Goal: Task Accomplishment & Management: Manage account settings

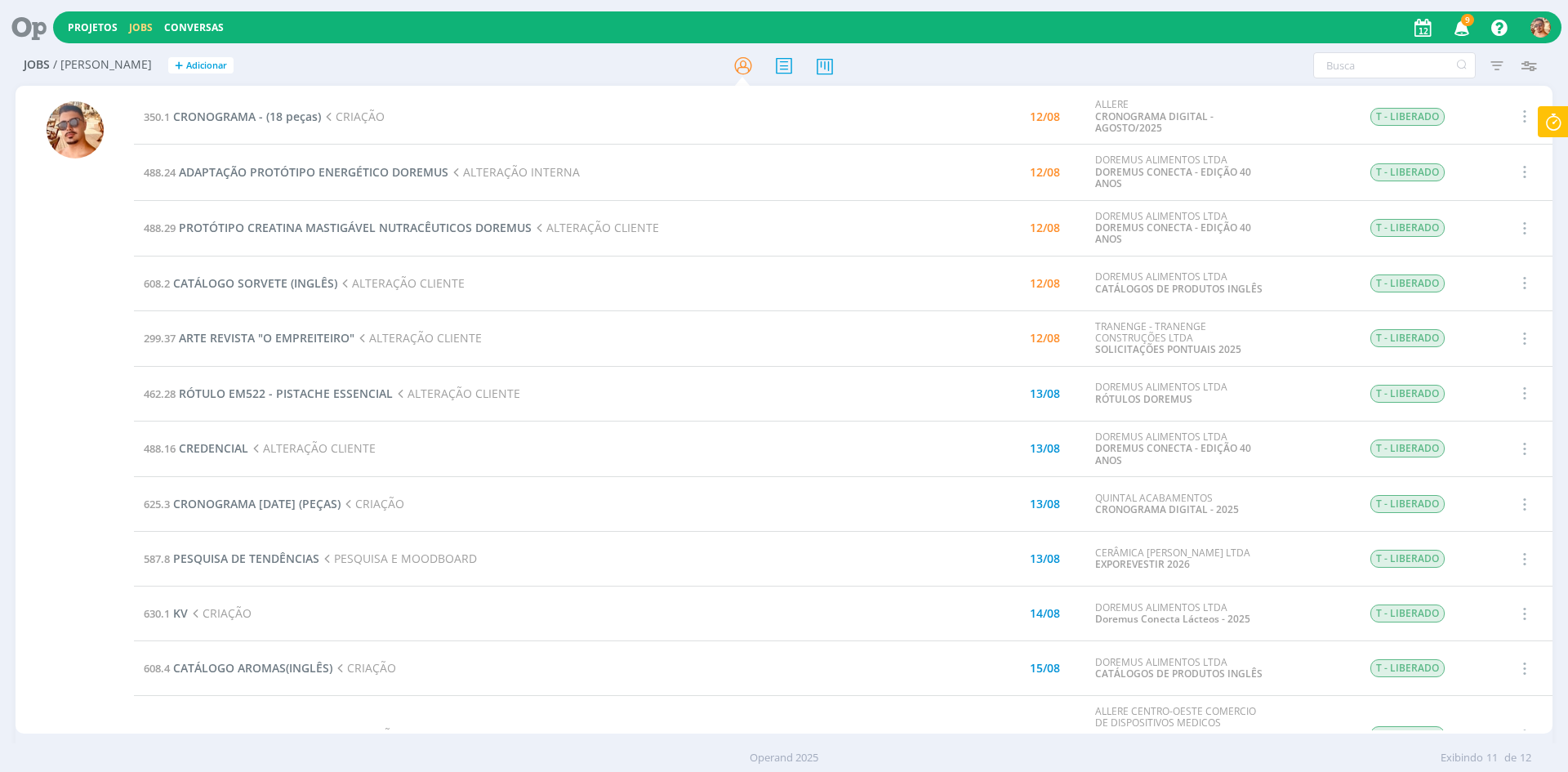
click at [1530, 123] on button "button" at bounding box center [1523, 117] width 39 height 27
click at [1551, 122] on icon at bounding box center [1553, 122] width 29 height 32
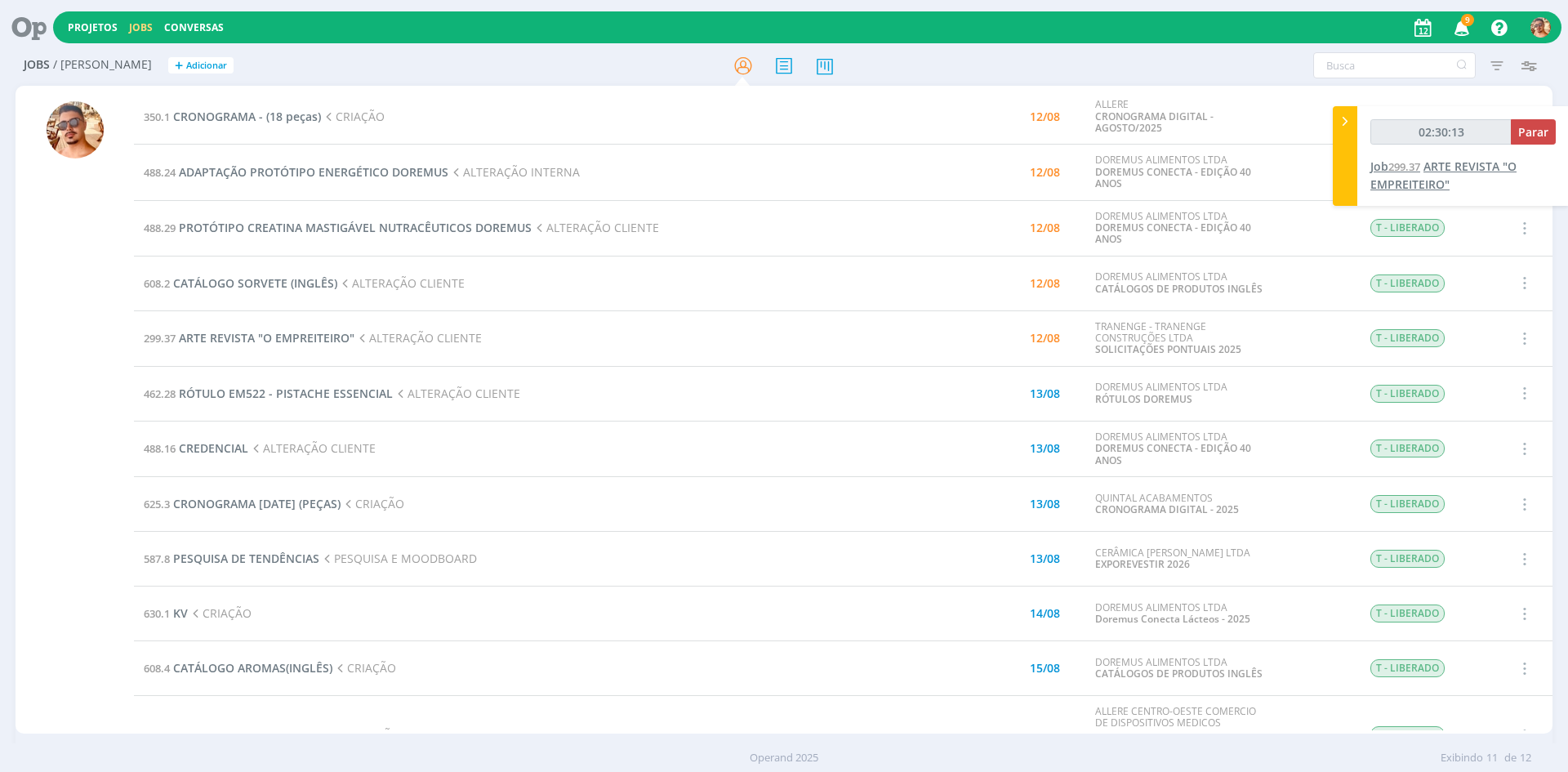
click at [1476, 165] on span "ARTE REVISTA "O EMPREITEIRO"" at bounding box center [1444, 175] width 146 height 33
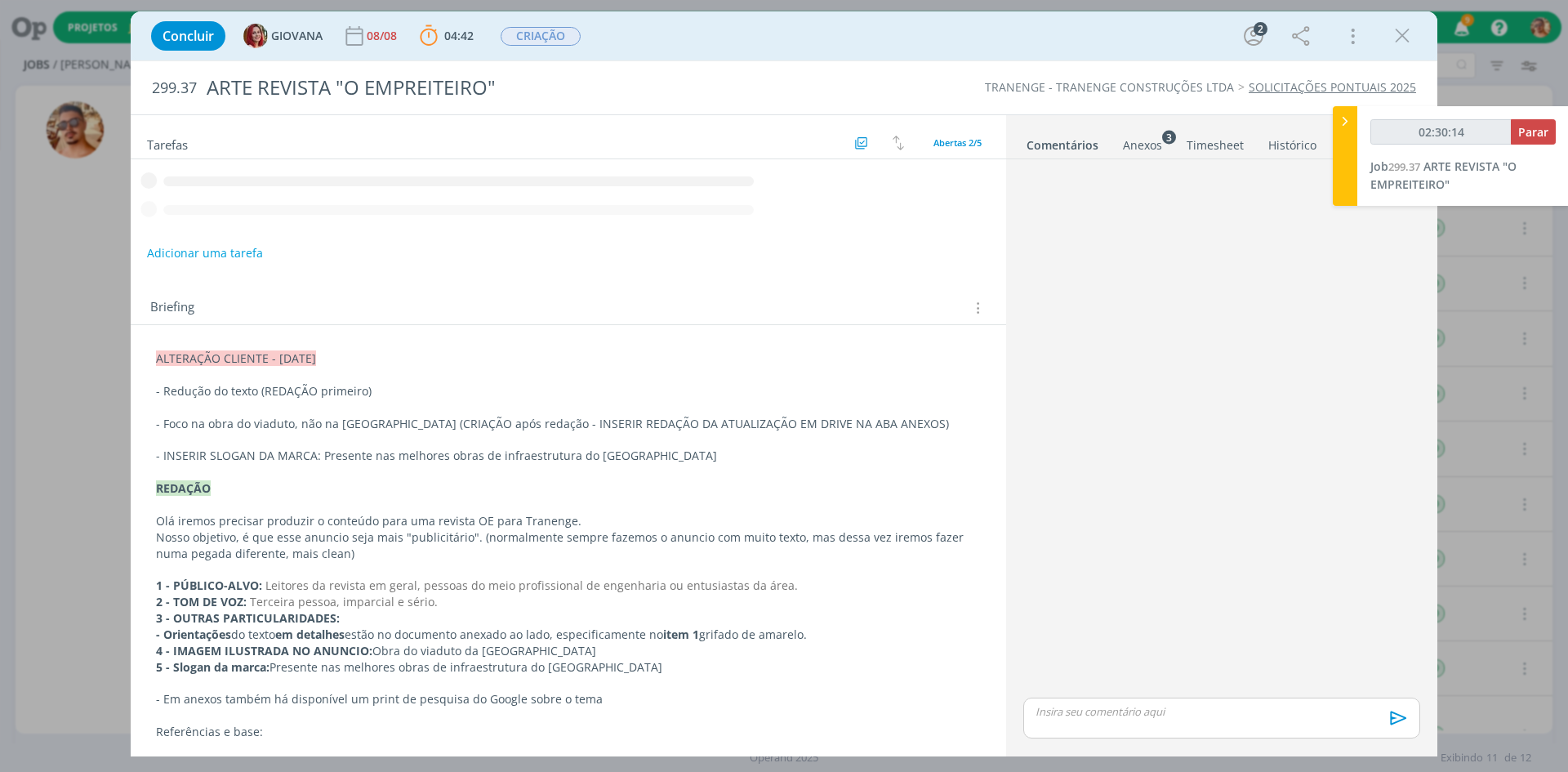
type input "02:30:15"
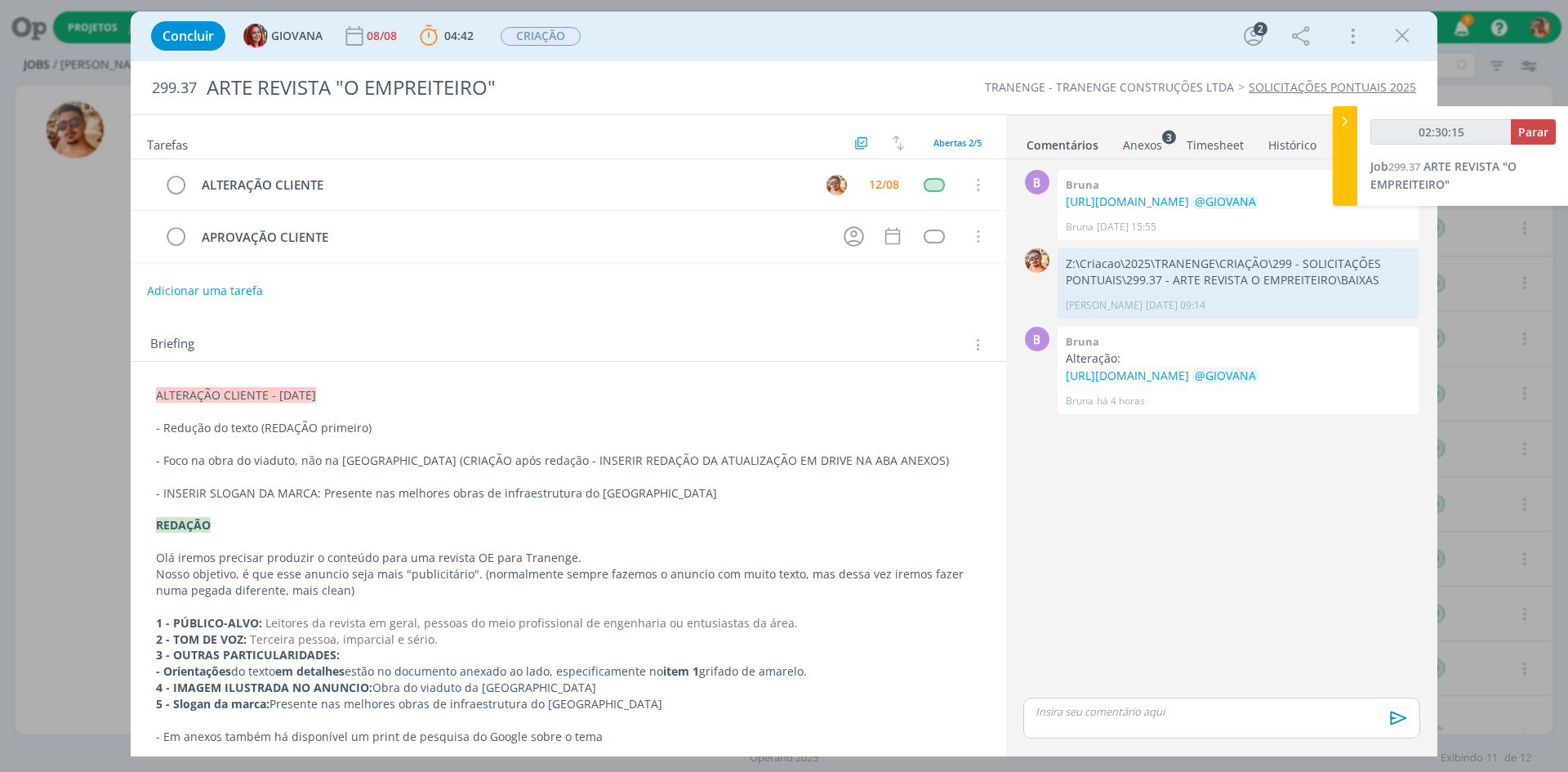
click at [1155, 723] on div "dialog" at bounding box center [1222, 719] width 397 height 41
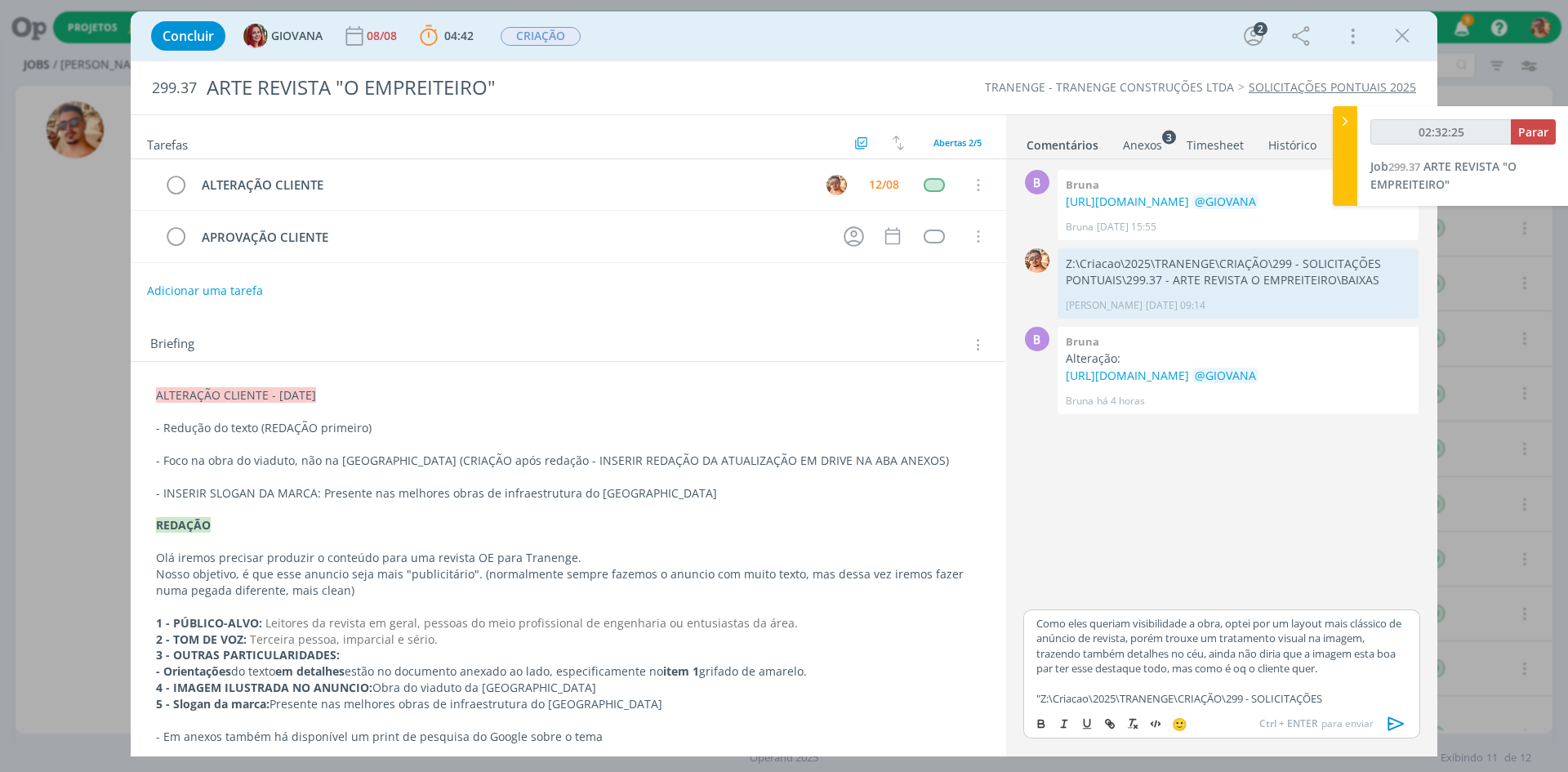
scroll to position [28, 0]
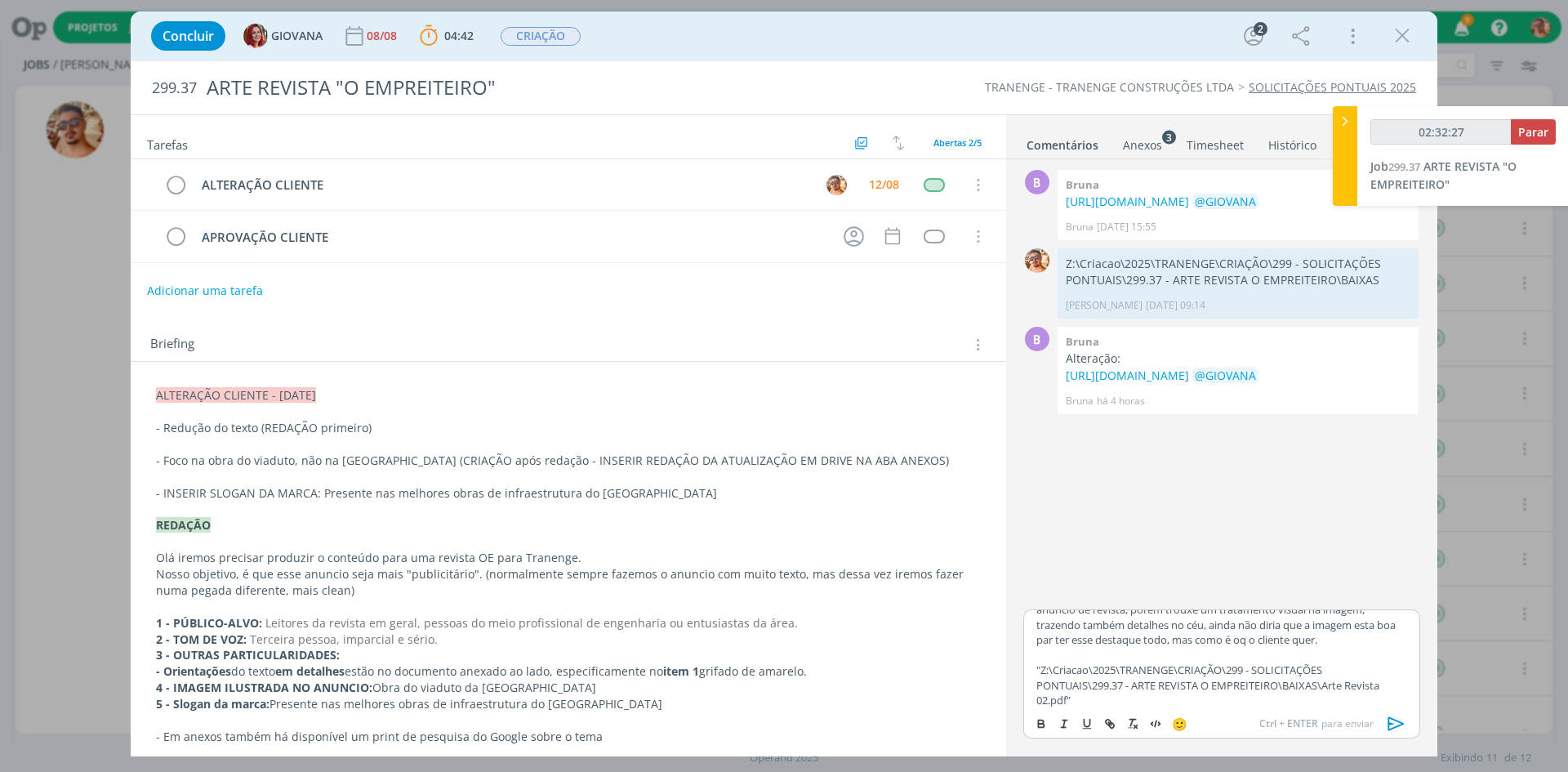
click at [1394, 719] on icon "dialog" at bounding box center [1397, 723] width 17 height 14
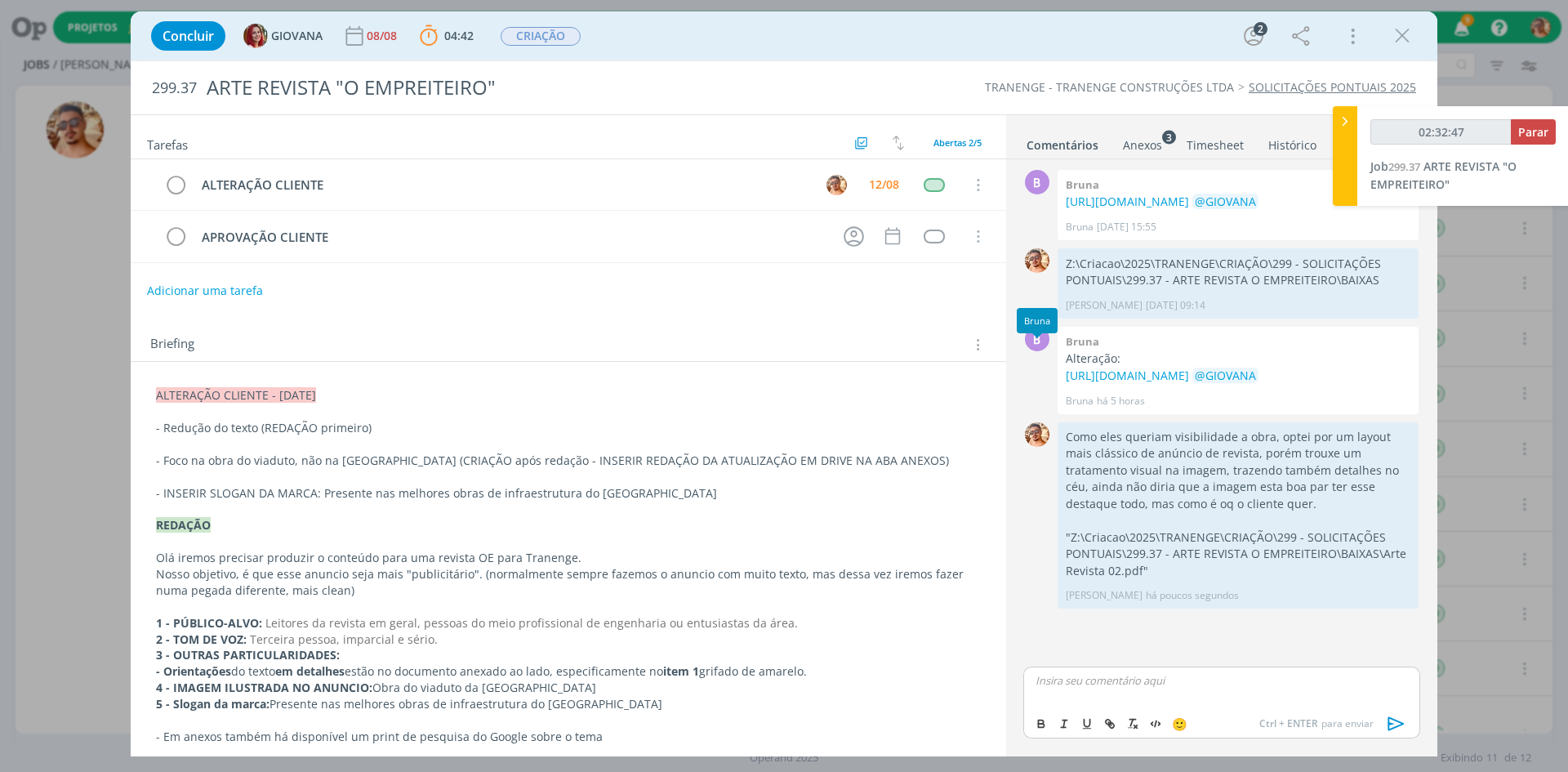
type input "02:32:48"
click at [1526, 134] on span "Parar" at bounding box center [1533, 132] width 30 height 16
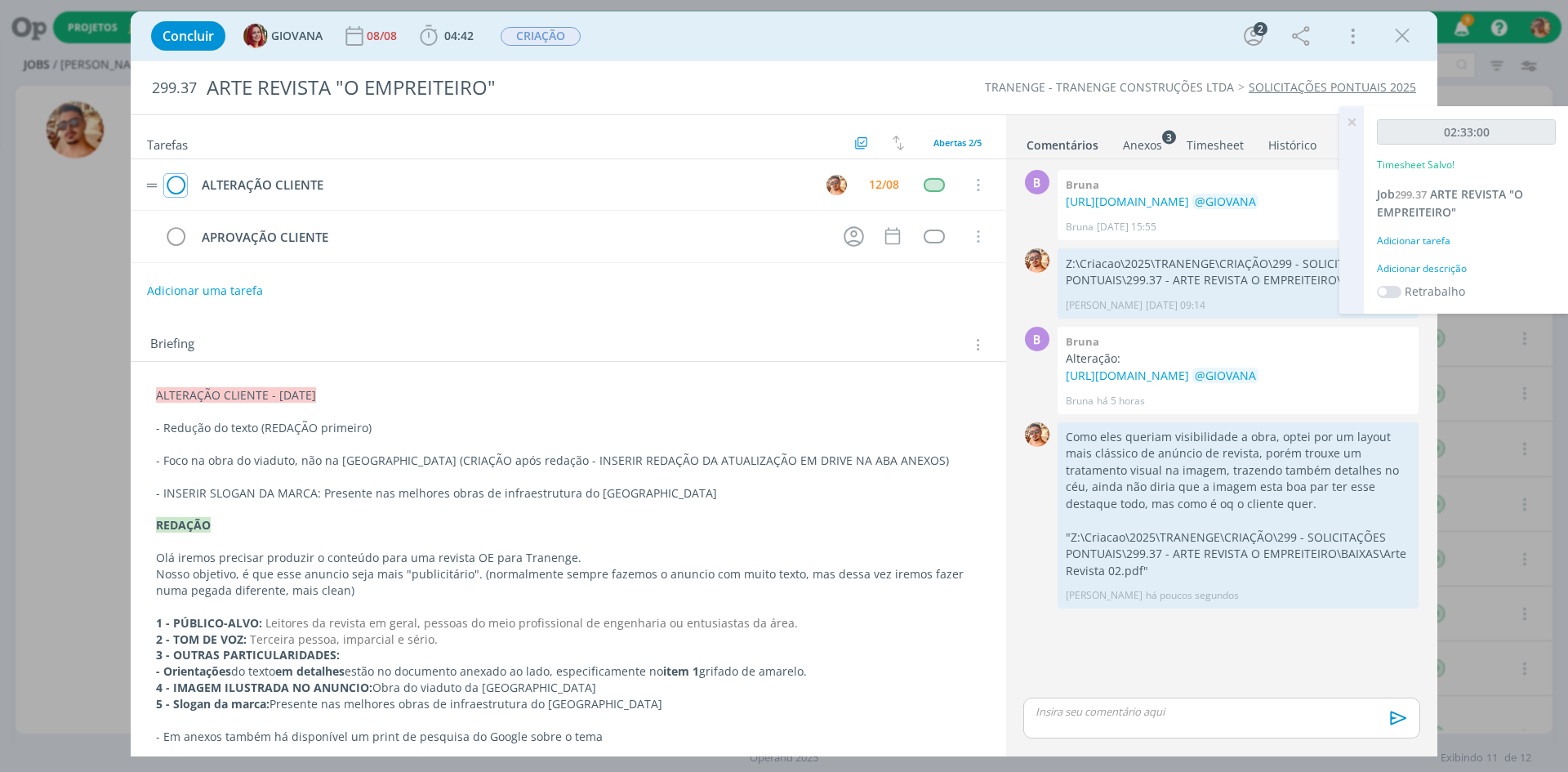
click at [174, 178] on icon "dialog" at bounding box center [176, 185] width 23 height 24
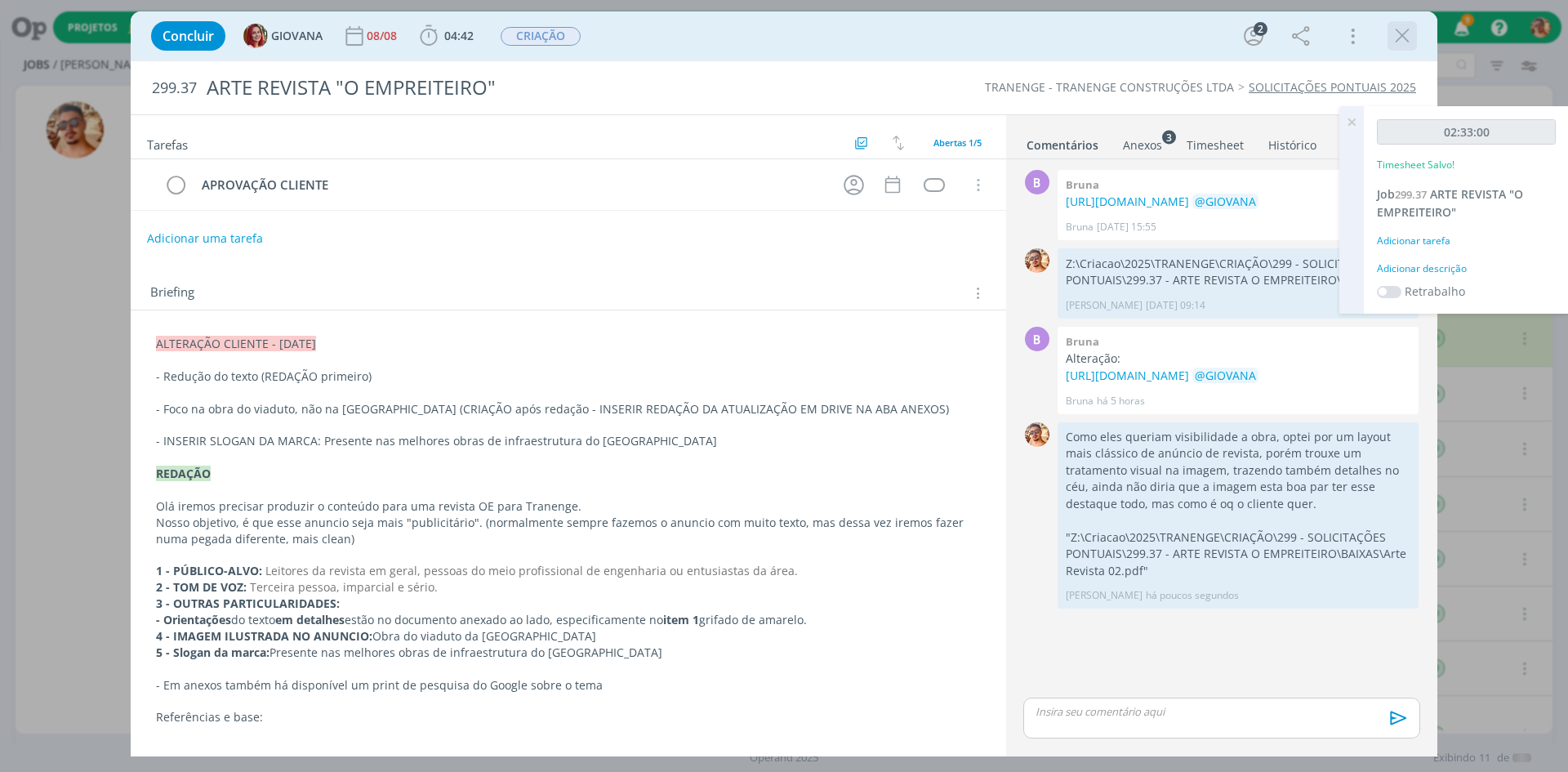
click at [1409, 33] on icon "dialog" at bounding box center [1402, 35] width 24 height 24
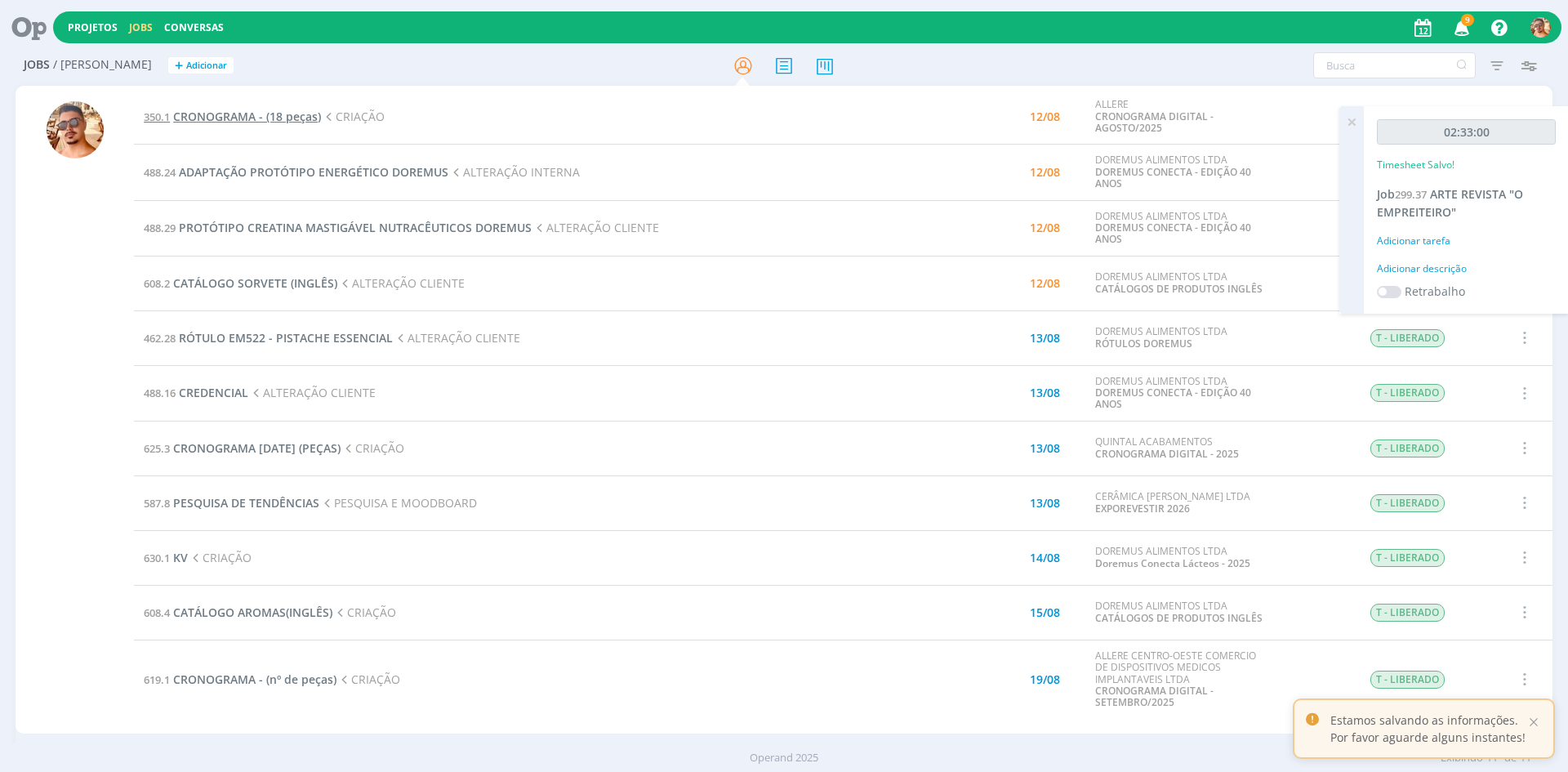
click at [300, 119] on span "CRONOGRAMA - (18 peças)" at bounding box center [247, 117] width 148 height 16
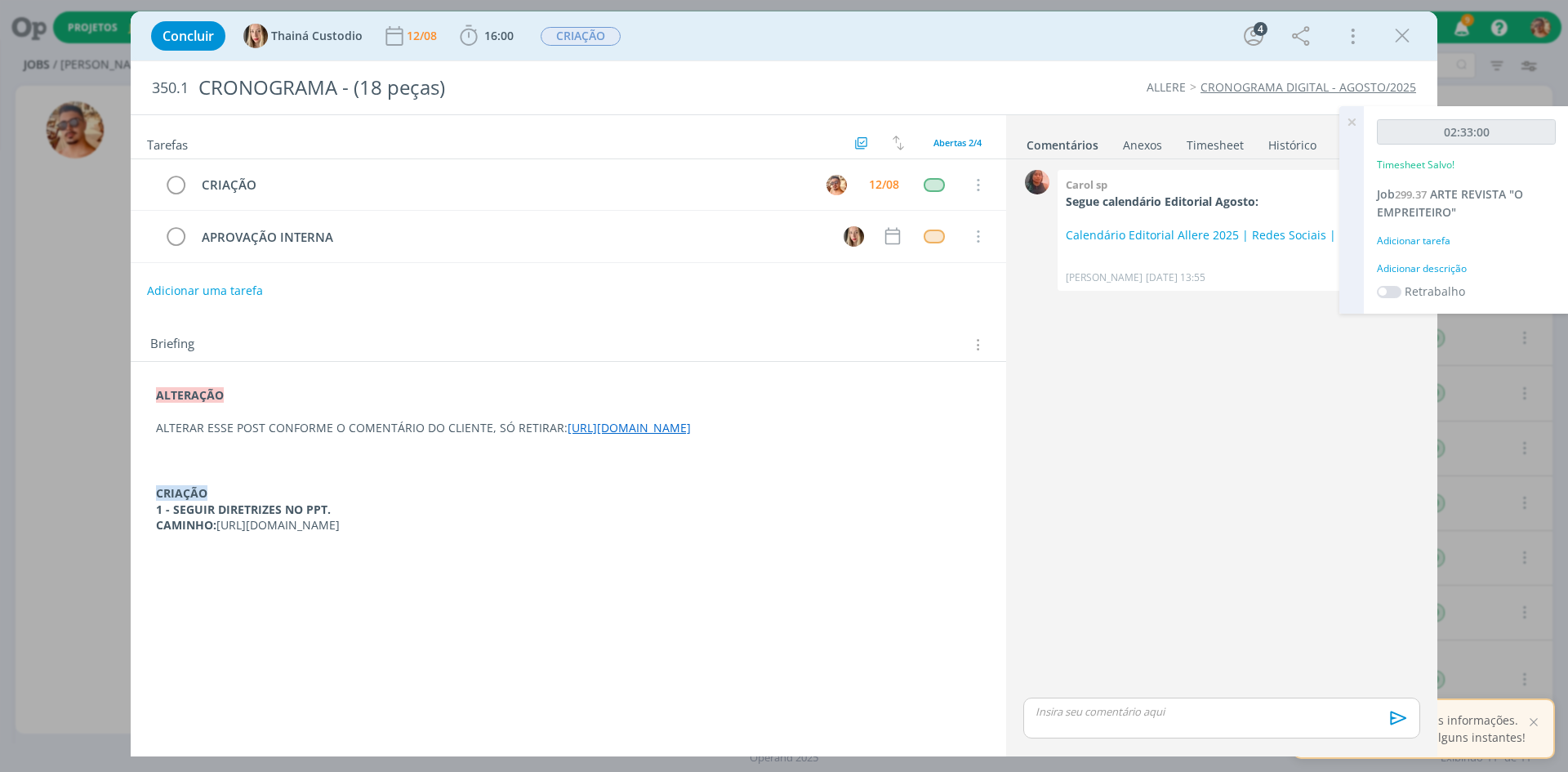
drag, startPoint x: 458, startPoint y: 458, endPoint x: 156, endPoint y: 439, distance: 302.6
click at [156, 437] on p "ALTERAR ESSE POST CONFORME O COMENTÁRIO DO CLIENTE, SÓ RETIRAR: [URL][DOMAIN_NA…" at bounding box center [568, 428] width 825 height 17
copy link "[URL][DOMAIN_NAME]"
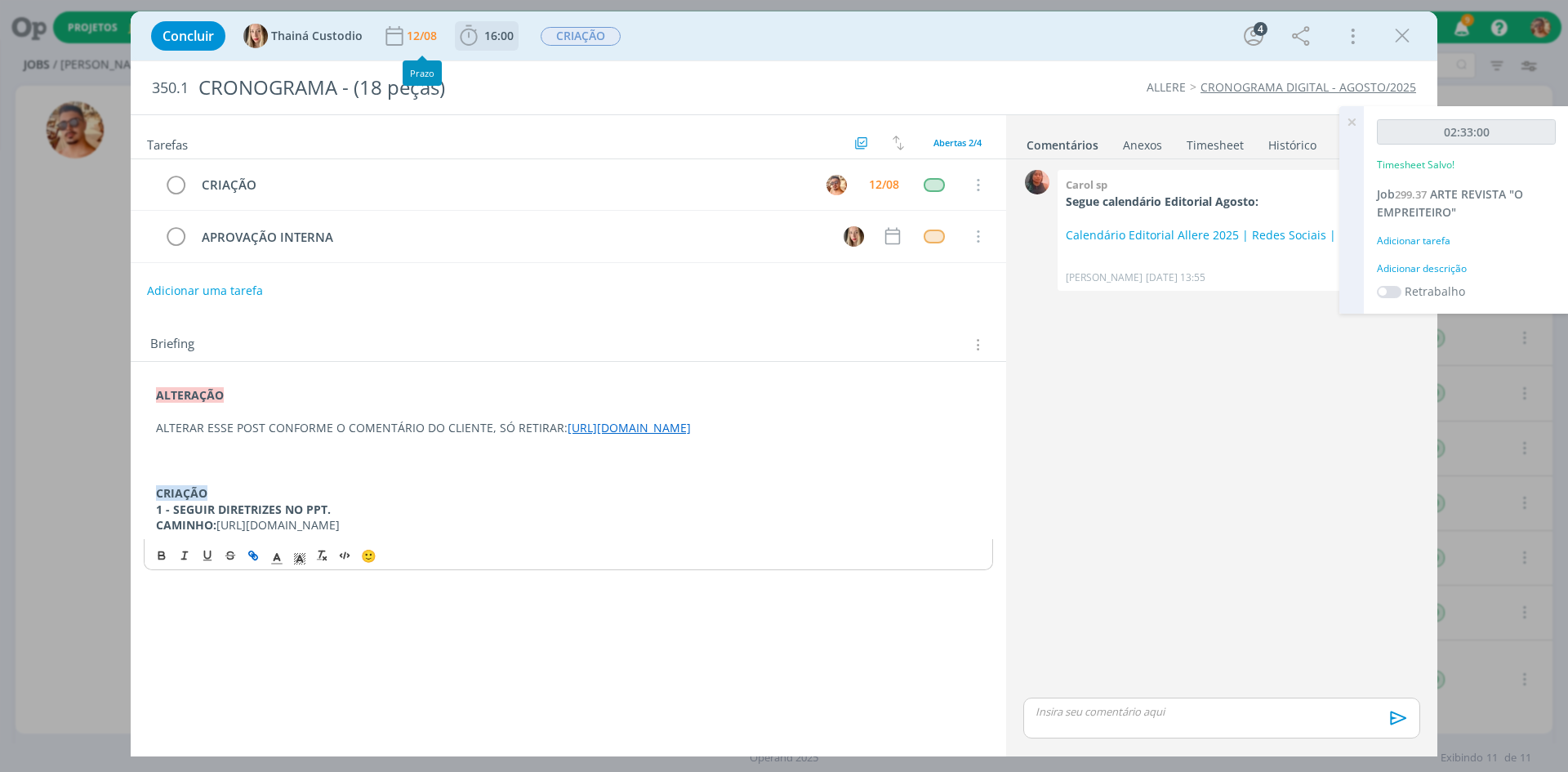
click at [487, 36] on span "16:00" at bounding box center [499, 36] width 29 height 16
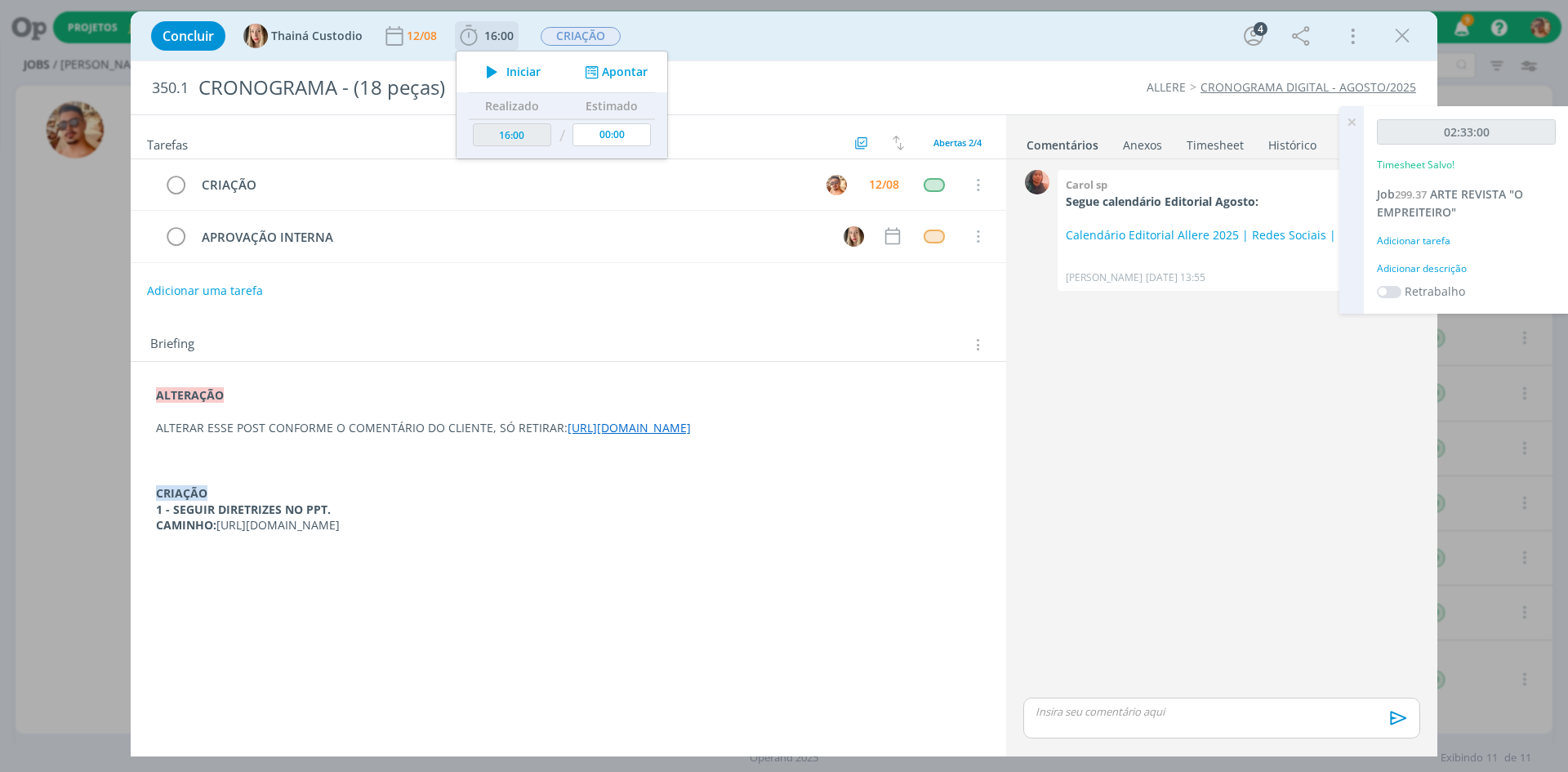
click at [481, 63] on icon "dialog" at bounding box center [492, 72] width 28 height 21
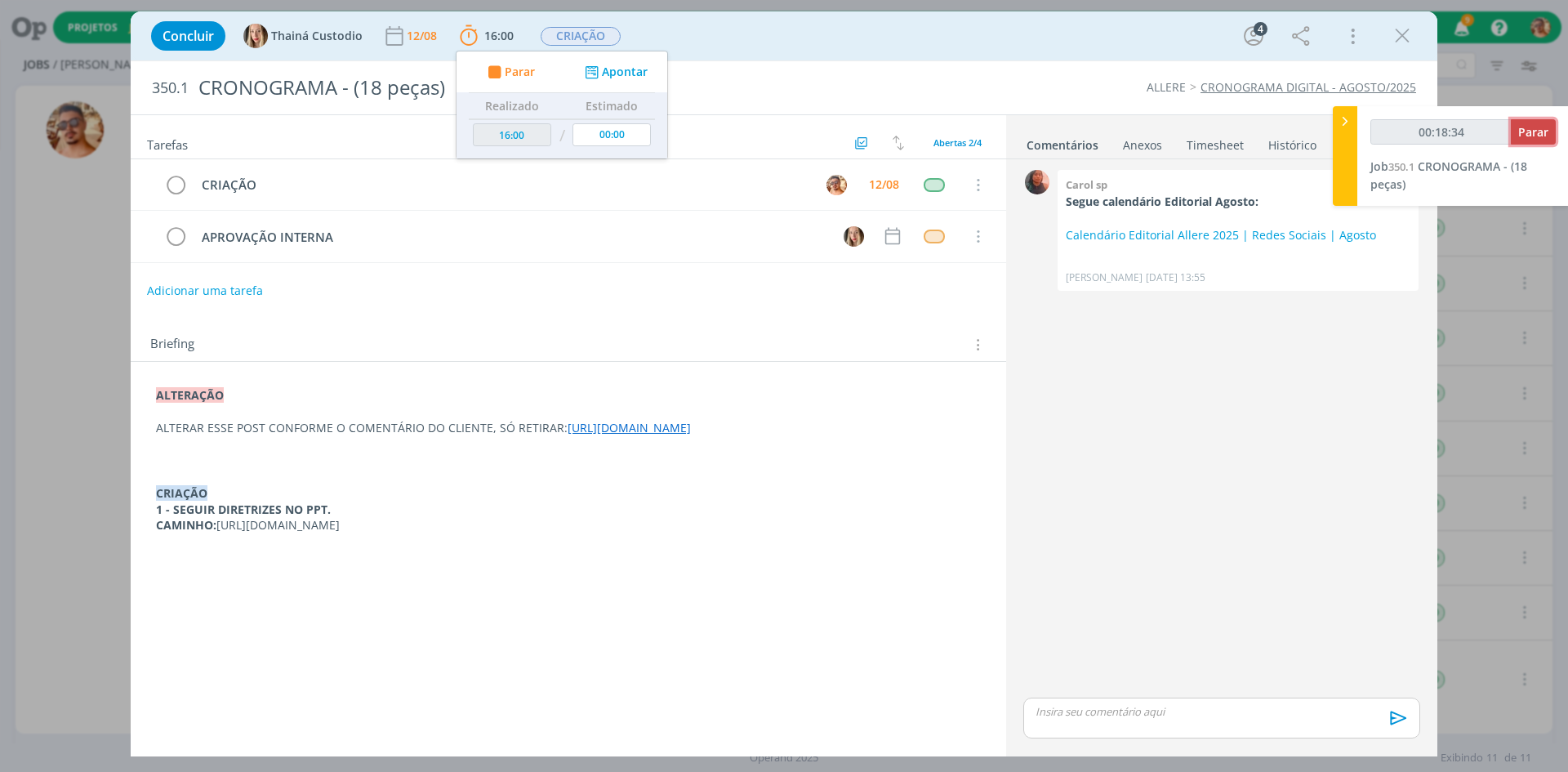
click at [1527, 137] on span "Parar" at bounding box center [1533, 132] width 30 height 16
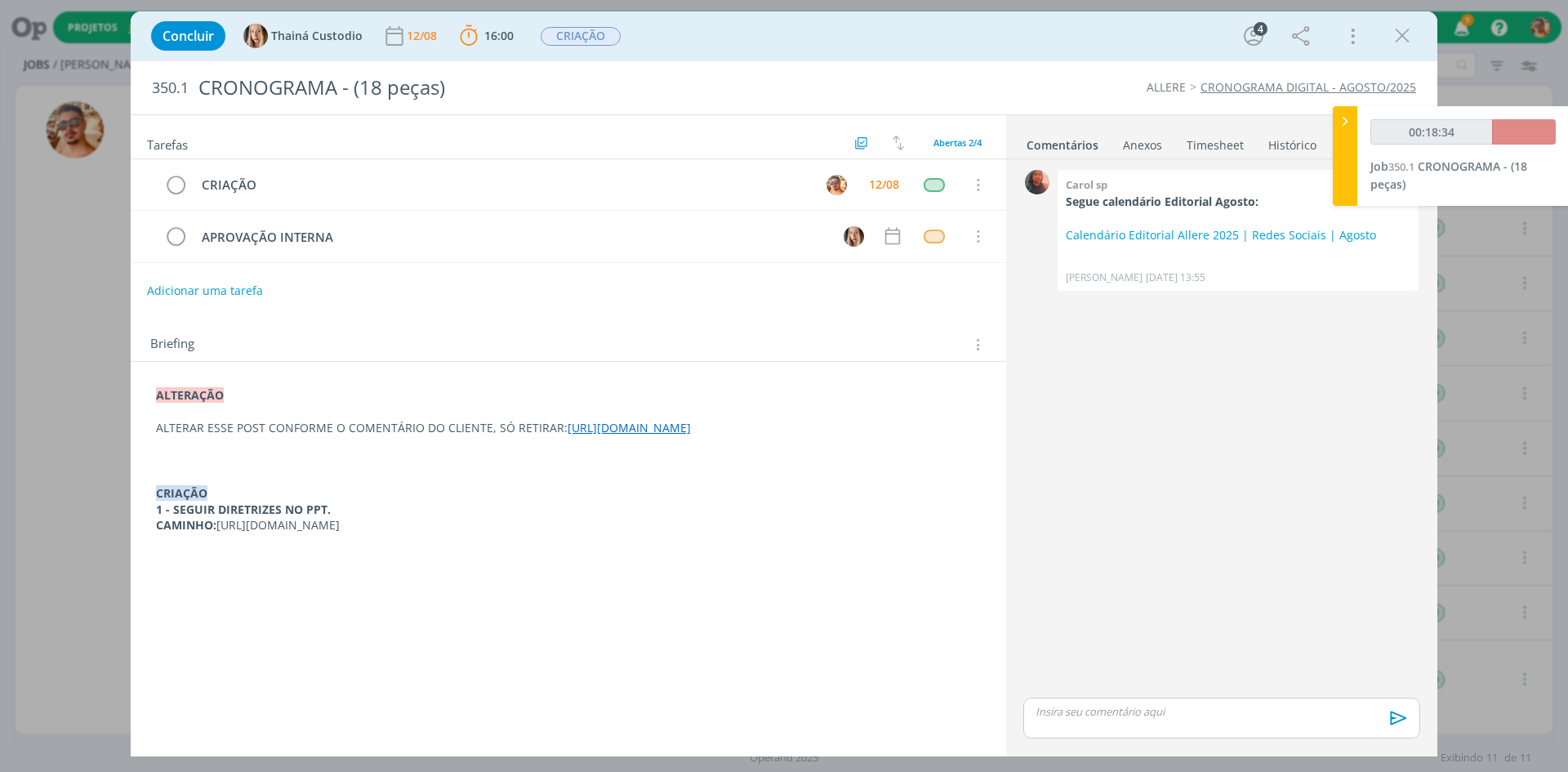
type input "00:19:00"
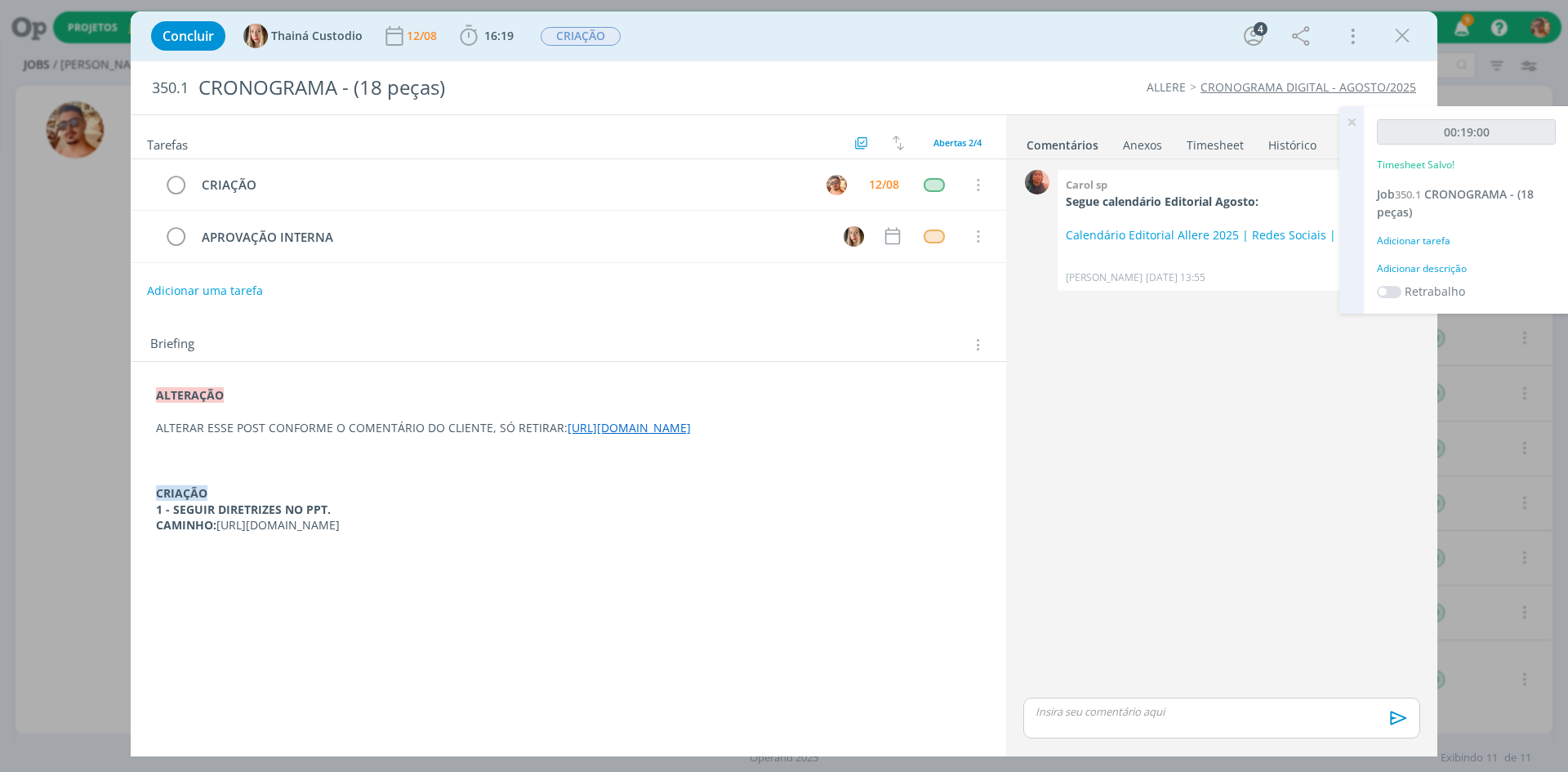
drag, startPoint x: 1205, startPoint y: 725, endPoint x: 1177, endPoint y: 720, distance: 28.4
click at [1202, 724] on div "dialog" at bounding box center [1222, 719] width 397 height 41
click at [1403, 723] on icon "dialog" at bounding box center [1397, 723] width 17 height 14
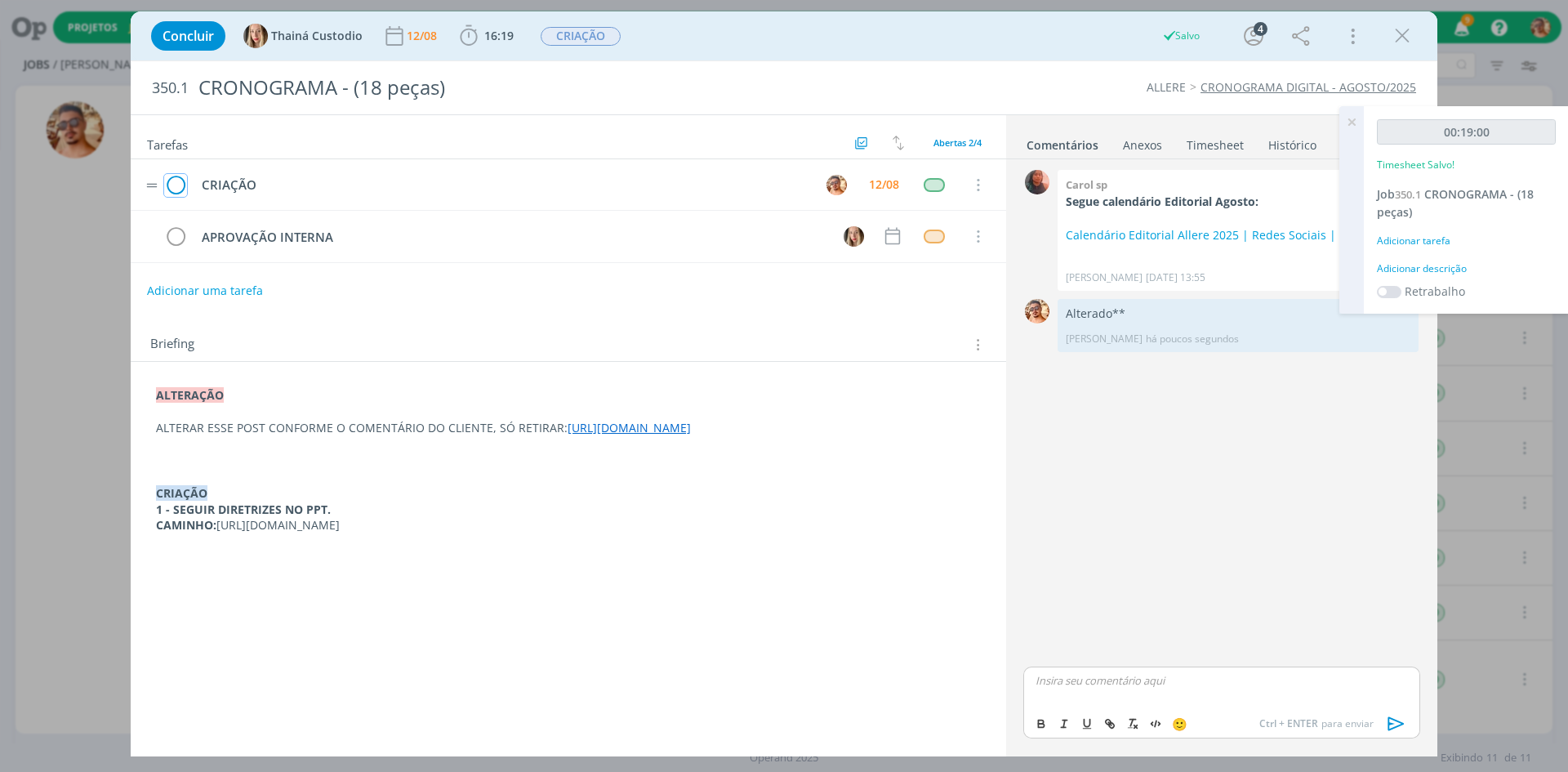
click at [179, 188] on icon "dialog" at bounding box center [176, 185] width 23 height 24
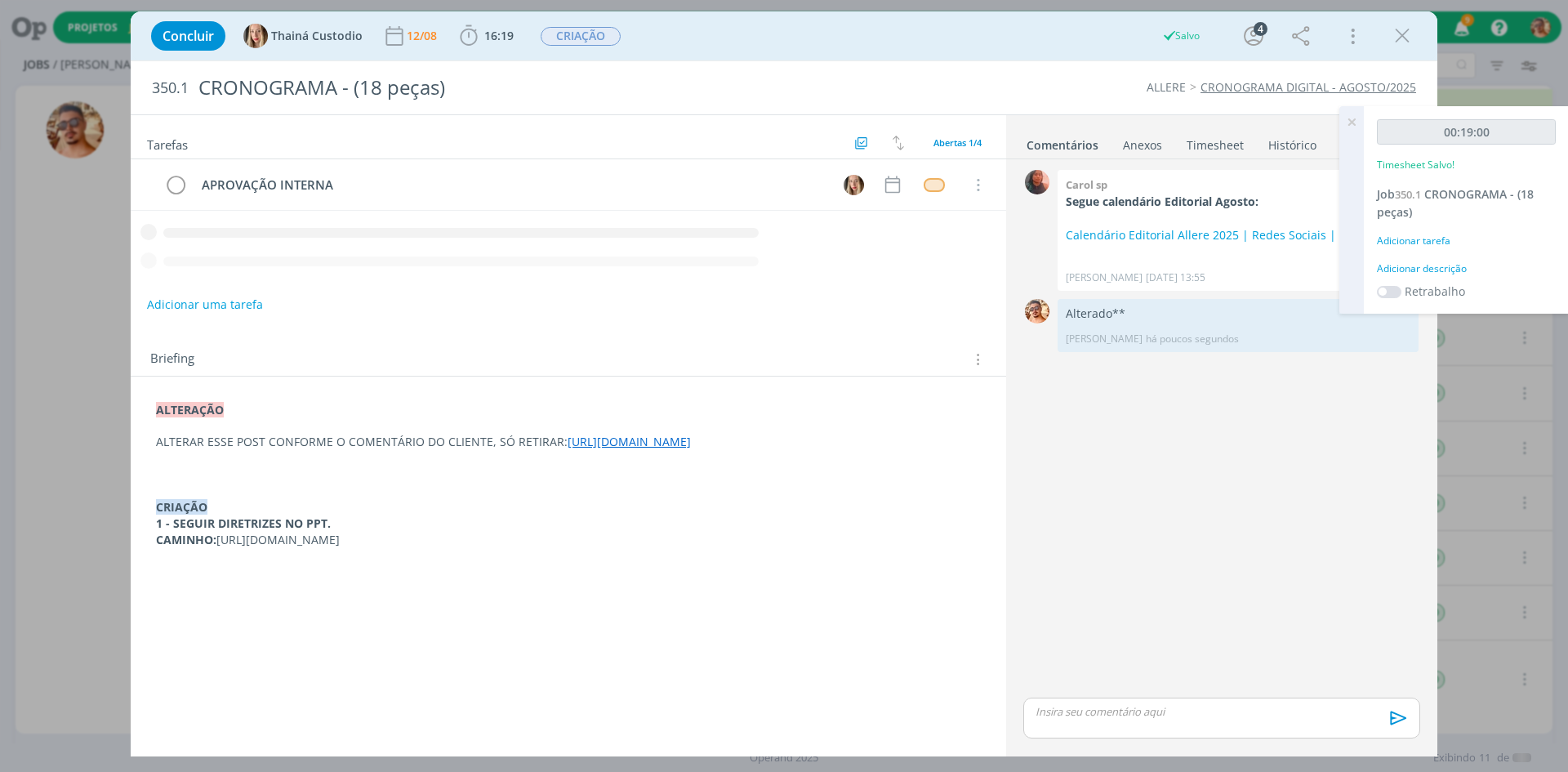
click at [1352, 116] on icon at bounding box center [1352, 122] width 29 height 32
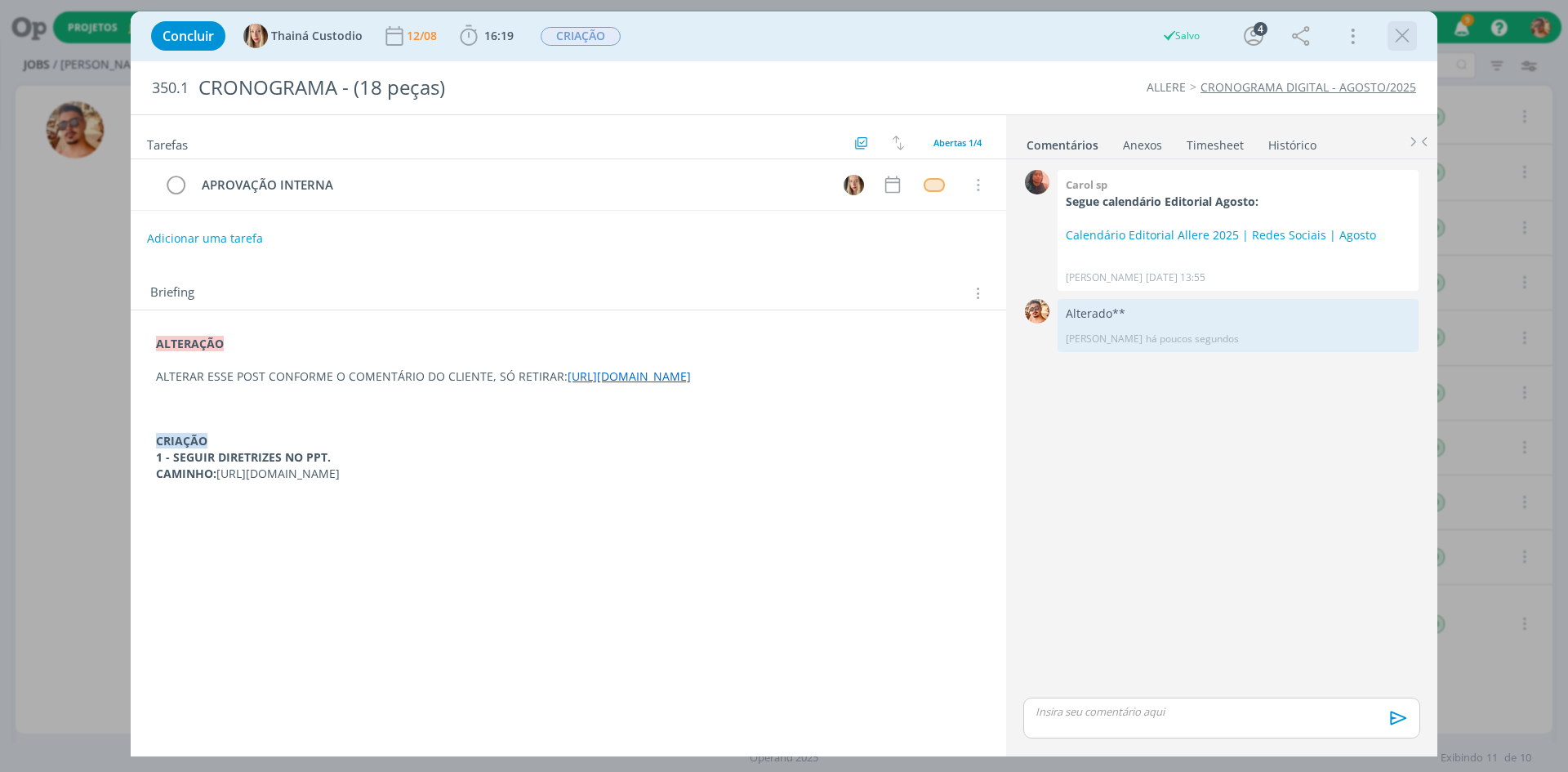
click at [1401, 38] on icon "dialog" at bounding box center [1402, 35] width 24 height 24
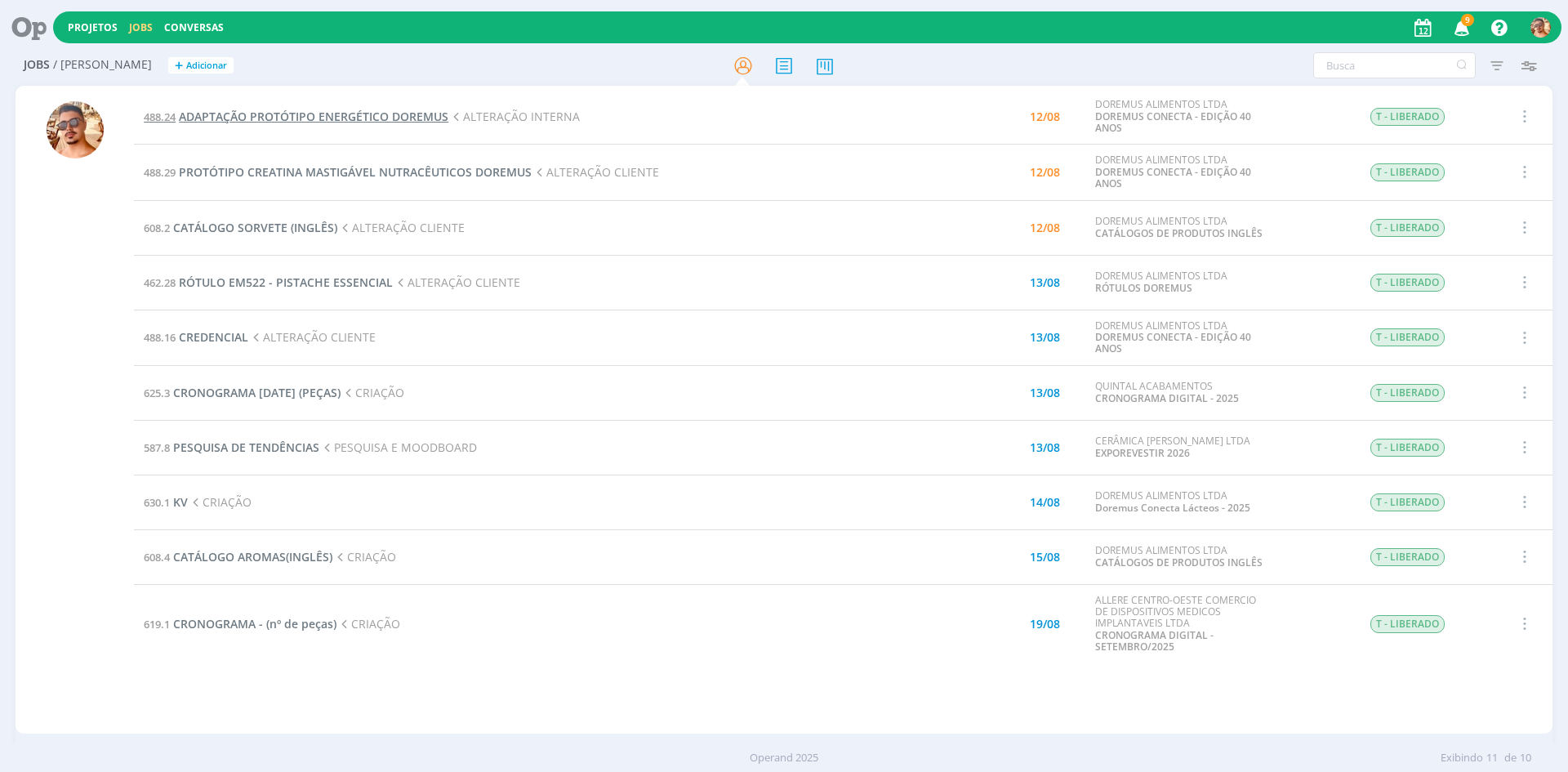
click at [331, 109] on span "ADAPTAÇÃO PROTÓTIPO ENERGÉTICO DOREMUS" at bounding box center [313, 117] width 269 height 16
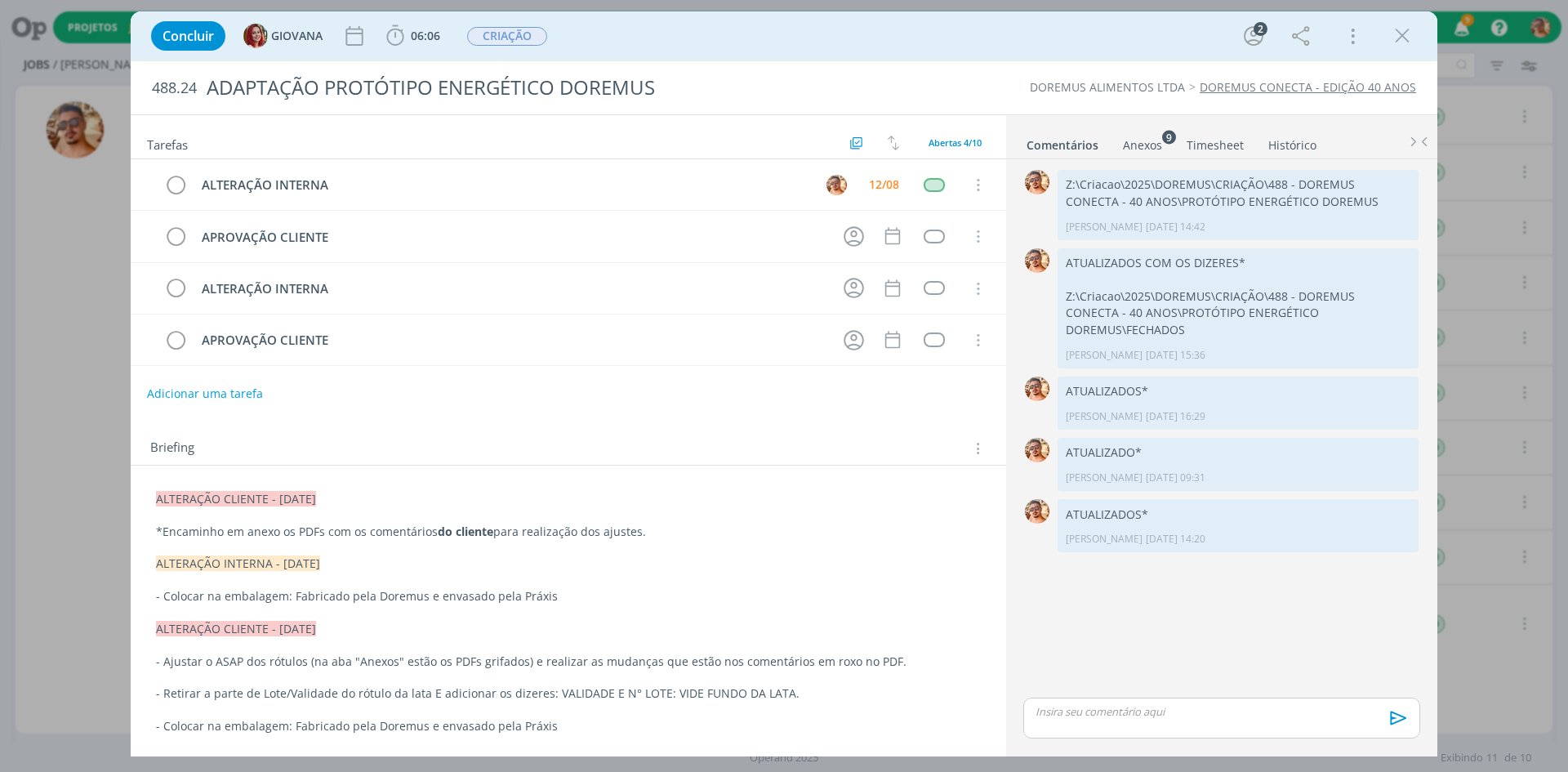
click at [1143, 149] on div "Anexos 9" at bounding box center [1142, 145] width 39 height 17
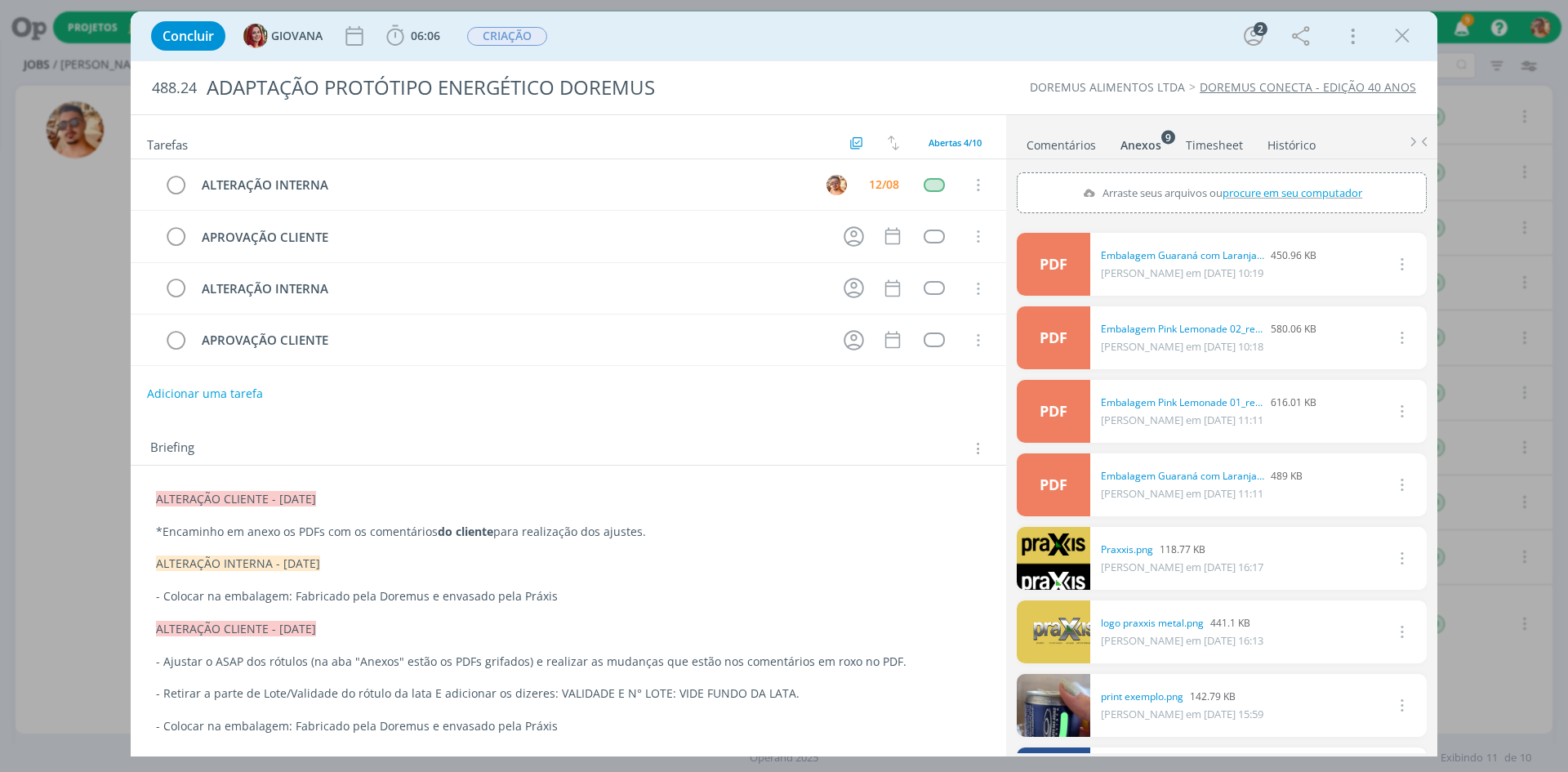
drag, startPoint x: 1401, startPoint y: 36, endPoint x: 1166, endPoint y: 85, distance: 240.1
click at [1401, 36] on icon "dialog" at bounding box center [1402, 35] width 24 height 24
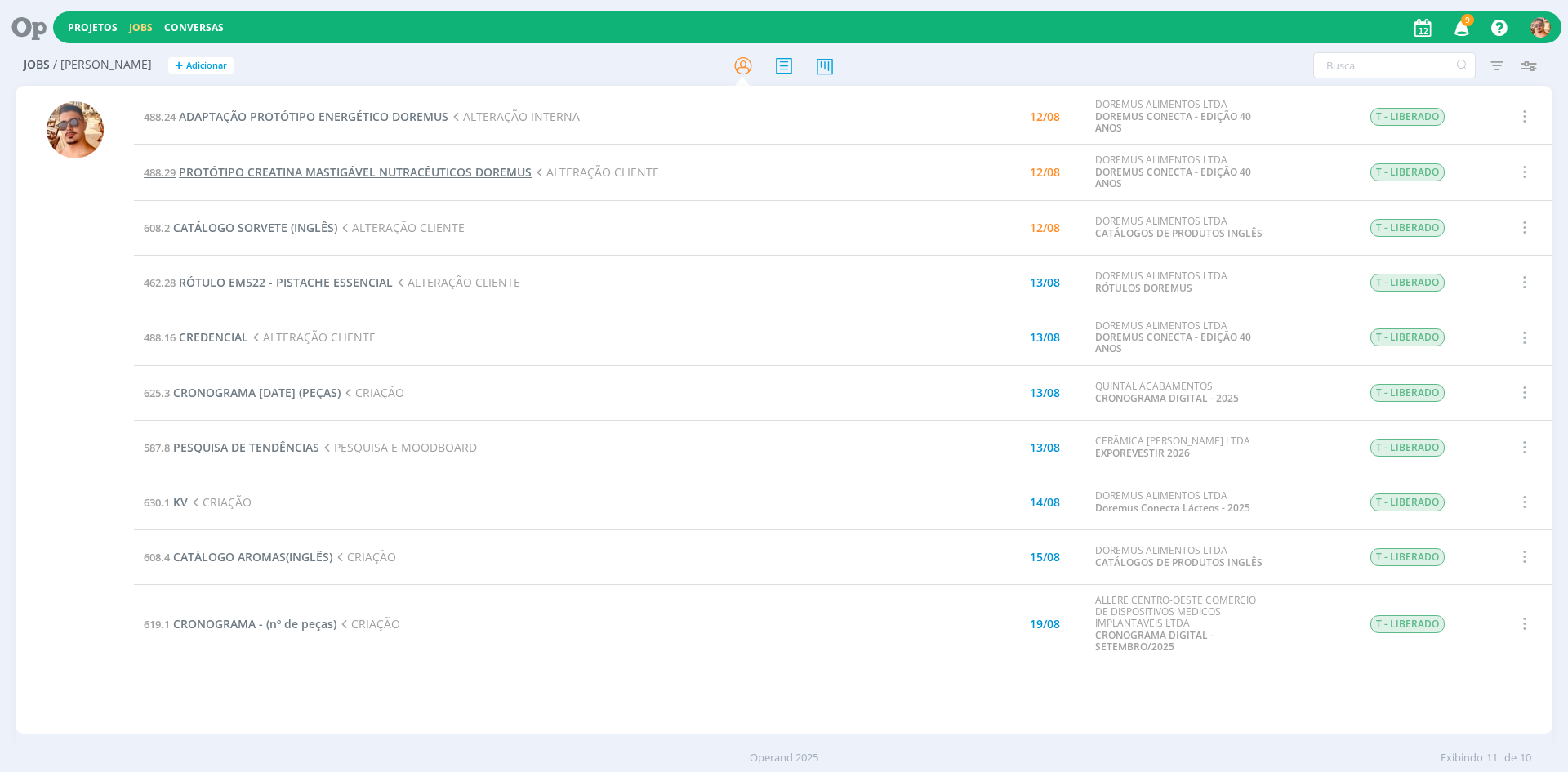
click at [279, 171] on span "PROTÓTIPO CREATINA MASTIGÁVEL NUTRACÊUTICOS DOREMUS" at bounding box center [355, 172] width 353 height 16
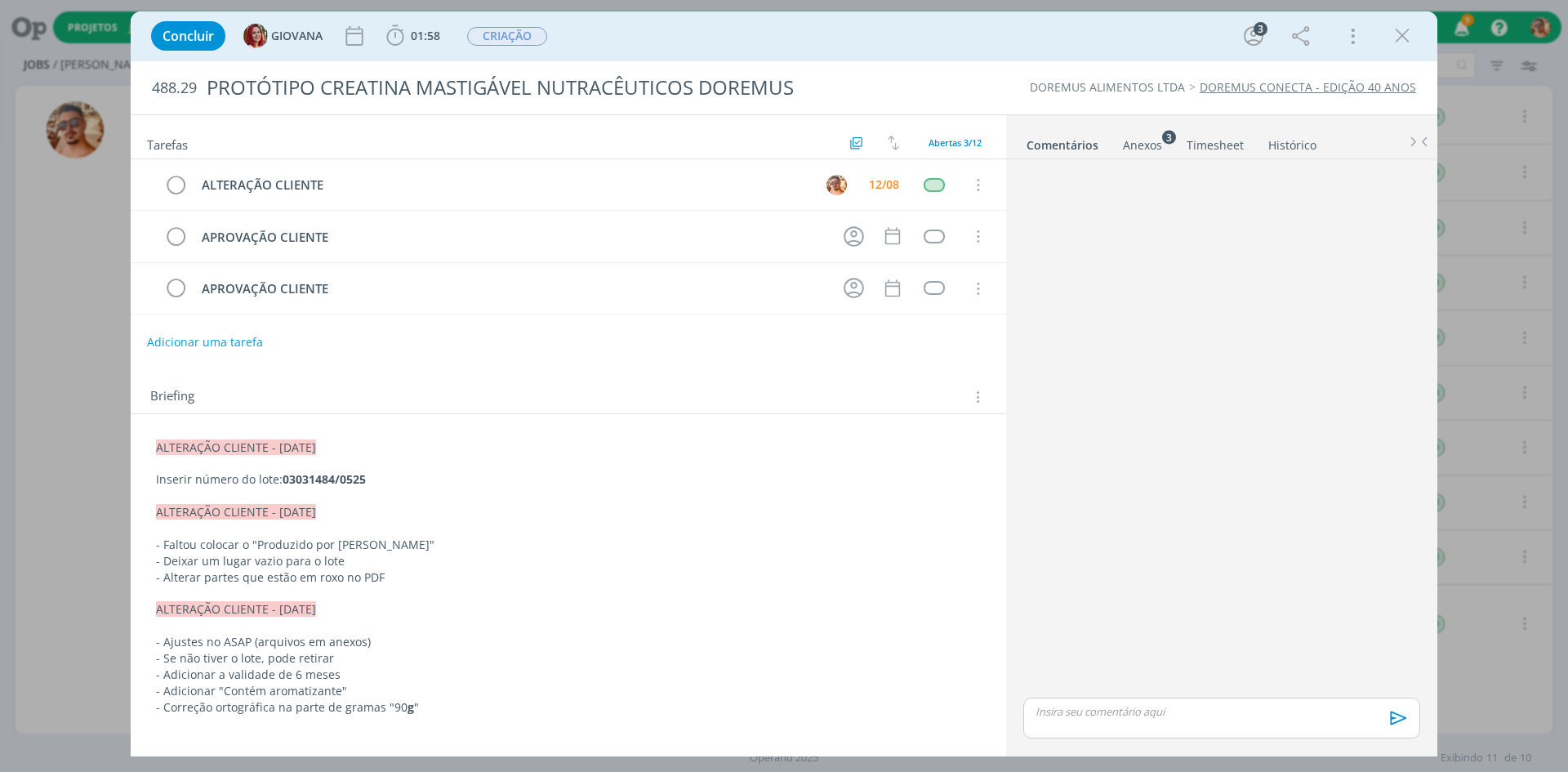
scroll to position [80, 0]
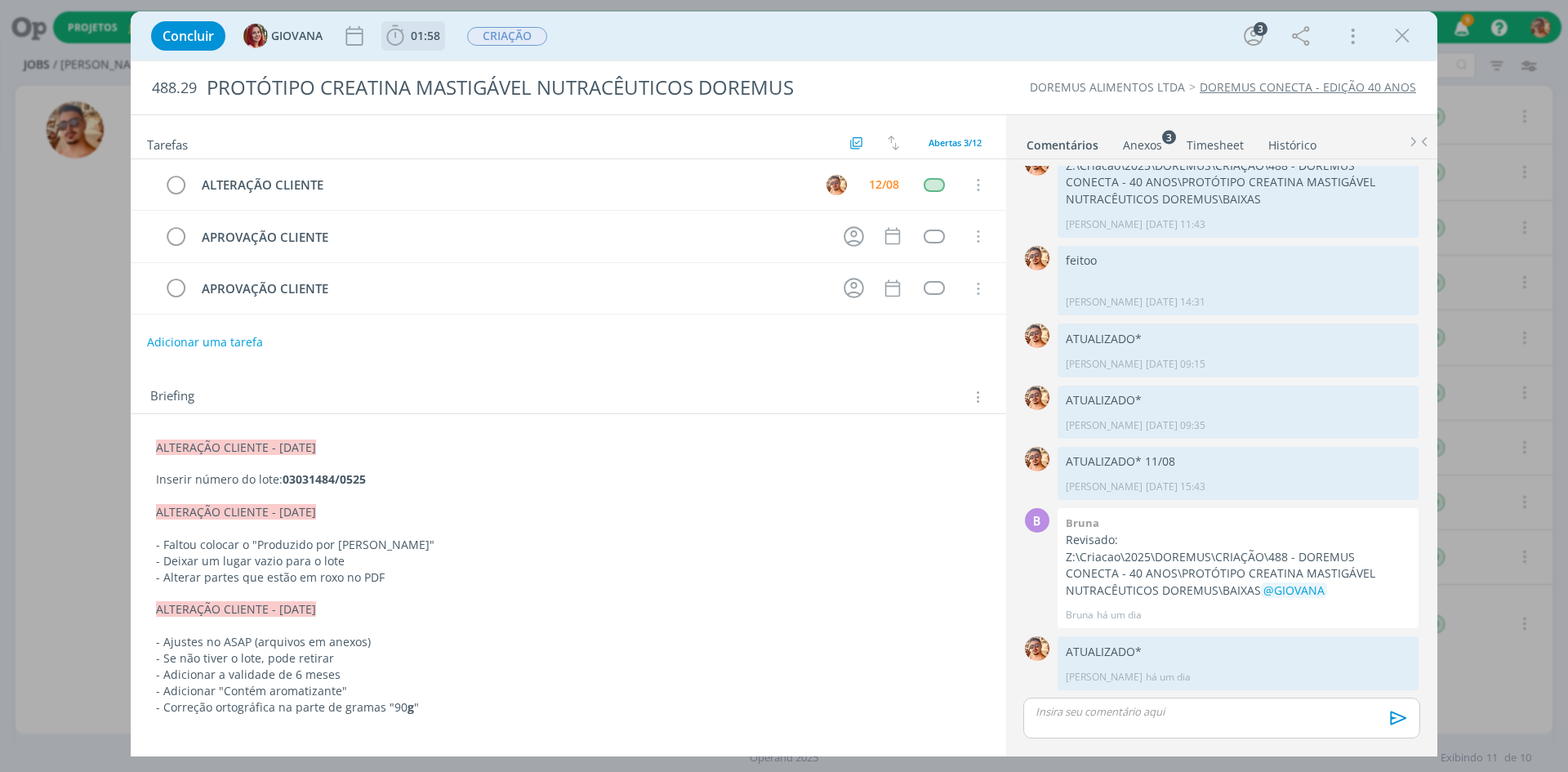
click at [412, 48] on span "01:58" at bounding box center [413, 35] width 60 height 24
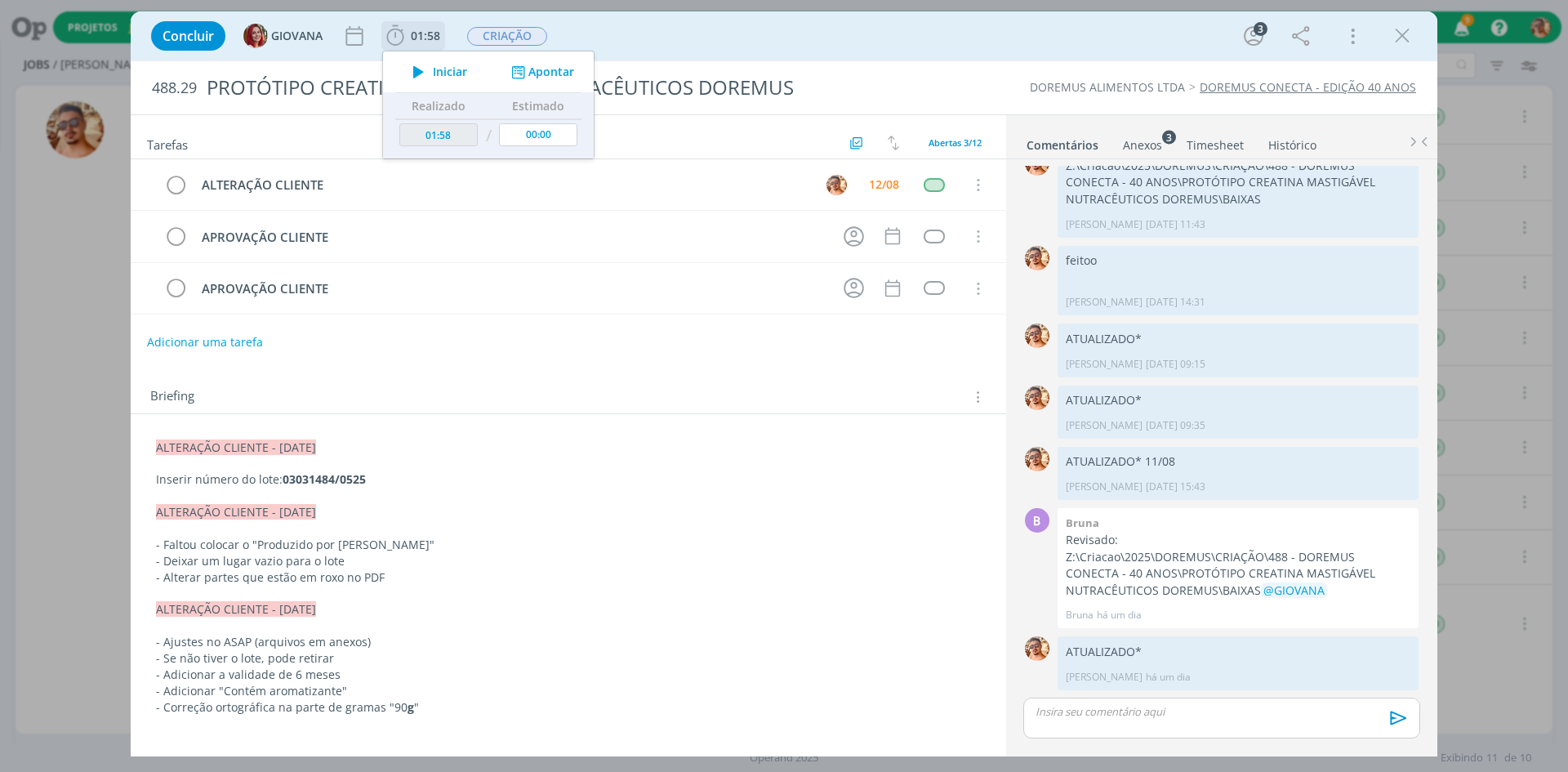
click at [436, 73] on span "Iniciar" at bounding box center [449, 72] width 34 height 12
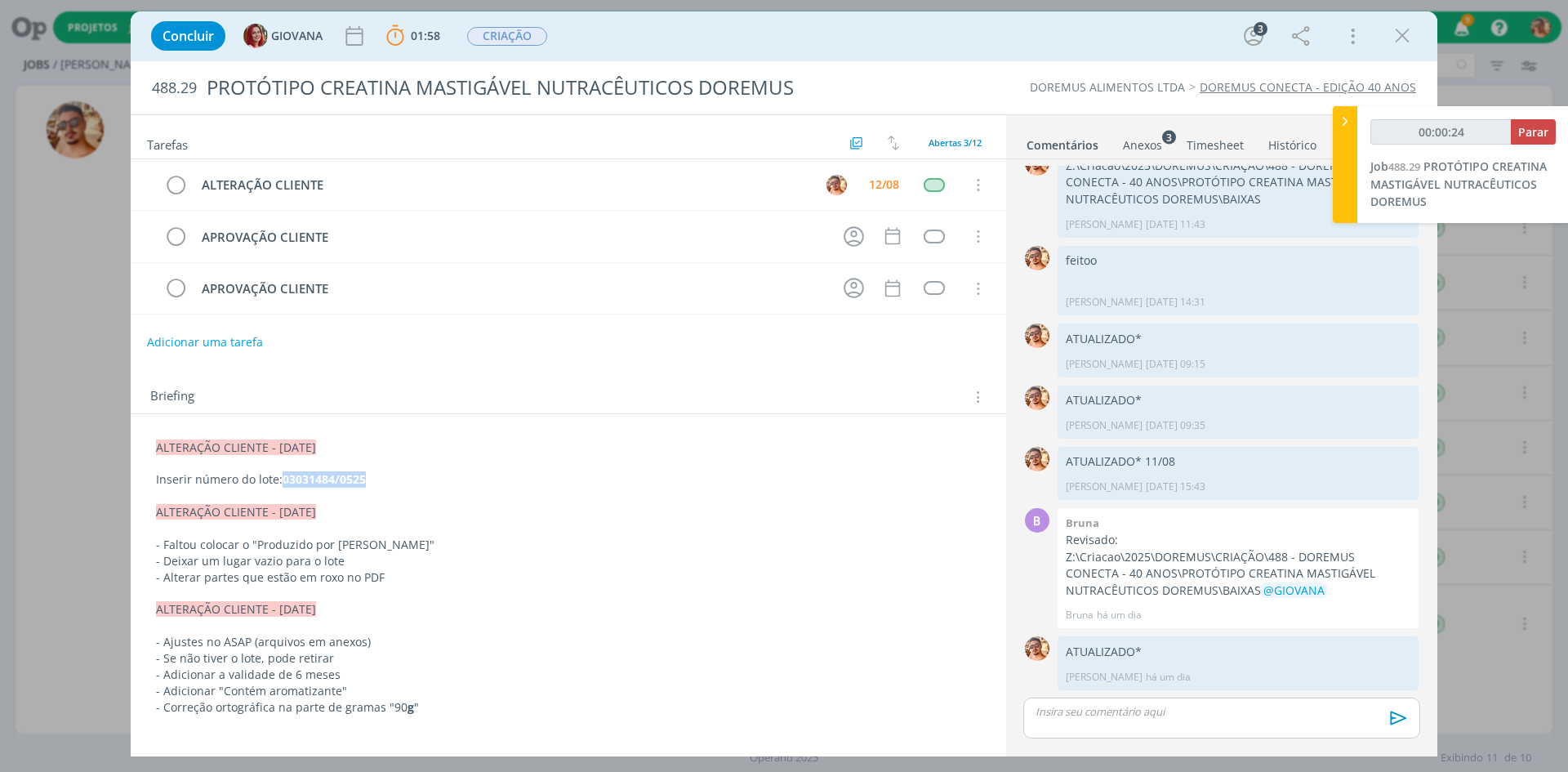
drag, startPoint x: 374, startPoint y: 485, endPoint x: 283, endPoint y: 476, distance: 91.4
click at [283, 476] on p "Inserir número do lote: 03031484/0525" at bounding box center [568, 479] width 825 height 17
copy strong "03031484/0525"
type input "00:01:48"
click at [1091, 711] on p "dialog" at bounding box center [1221, 711] width 370 height 15
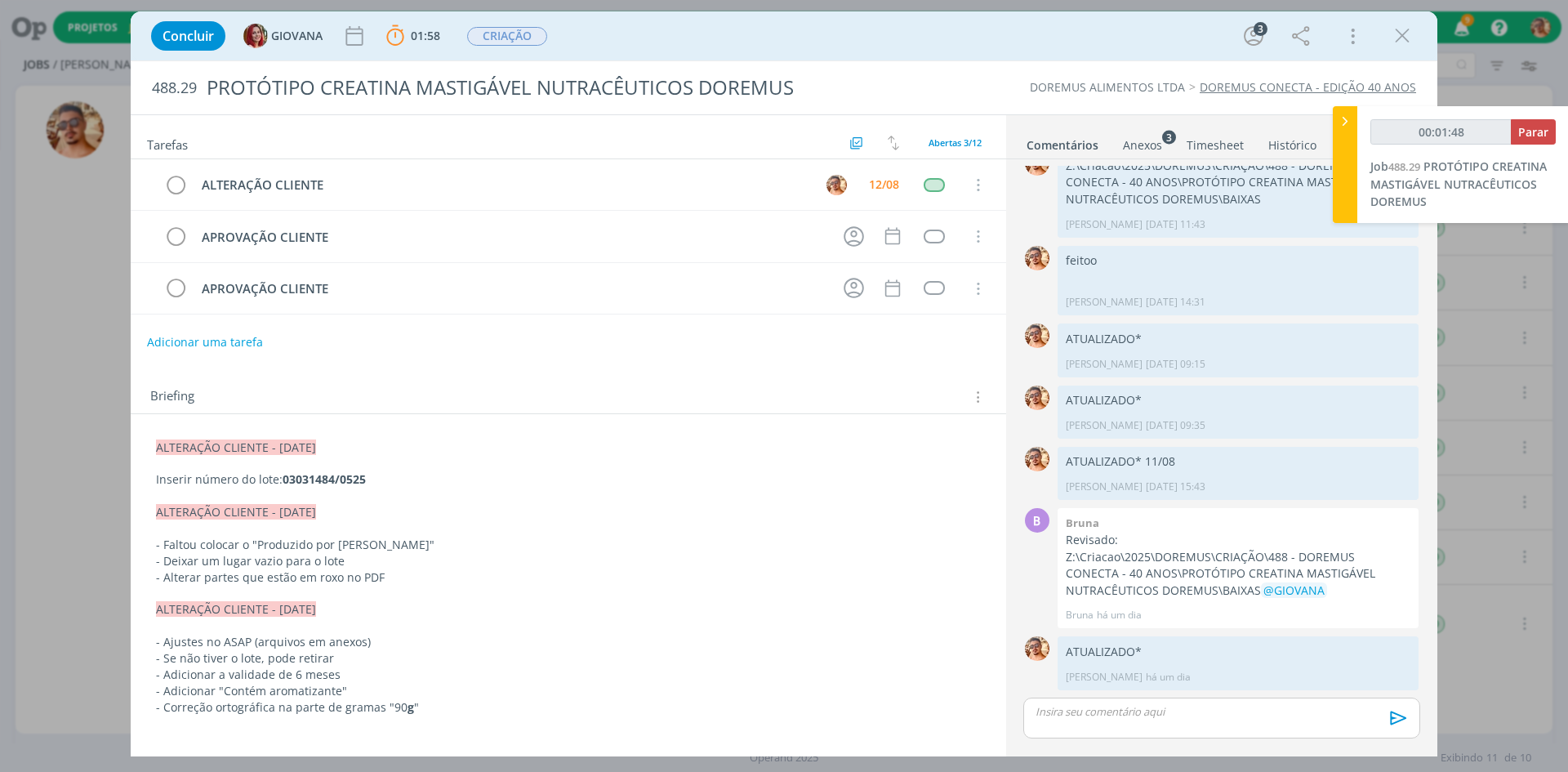
scroll to position [111, 0]
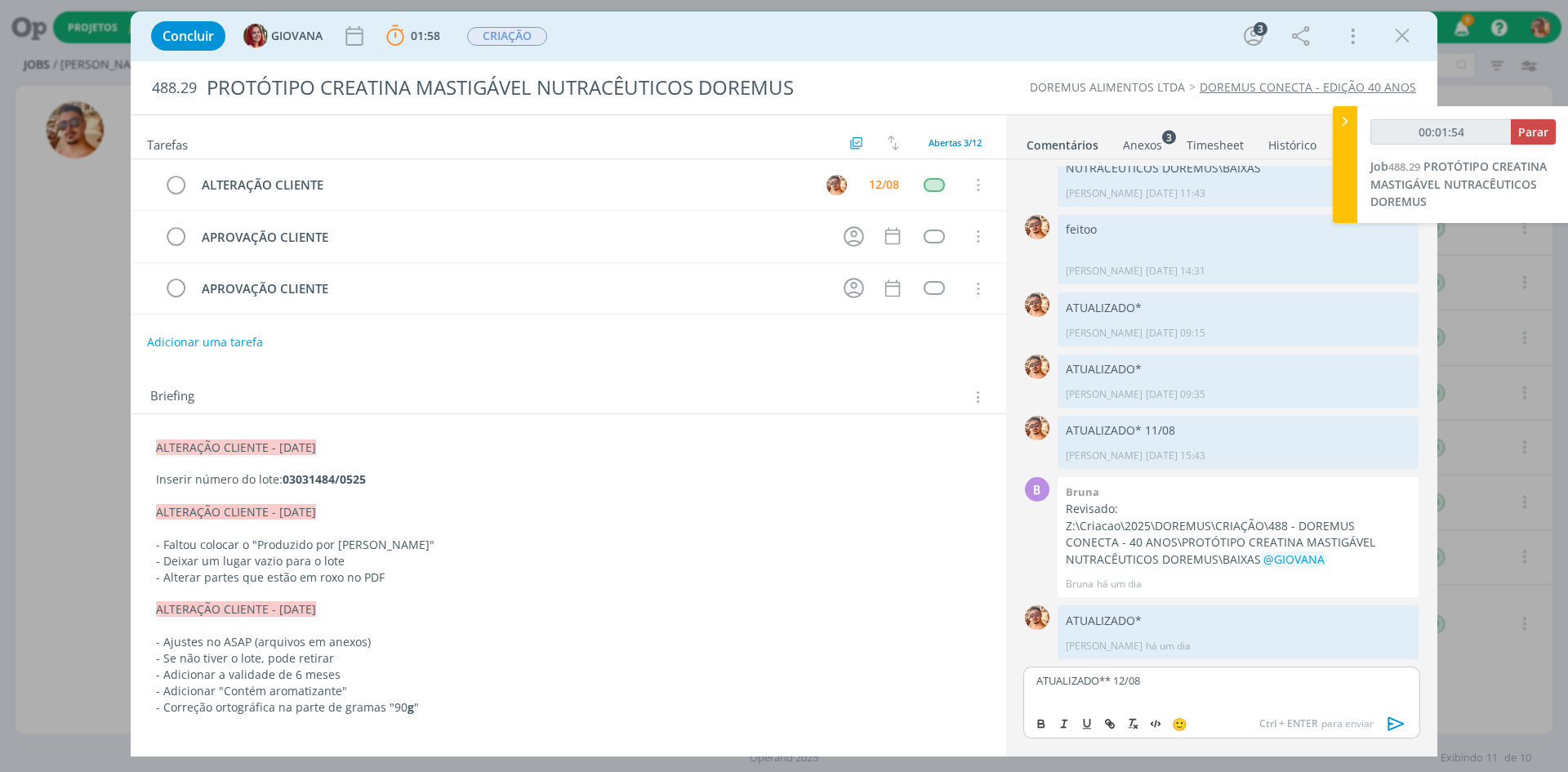
click at [1397, 724] on icon "dialog" at bounding box center [1396, 723] width 24 height 24
type input "00:01:55"
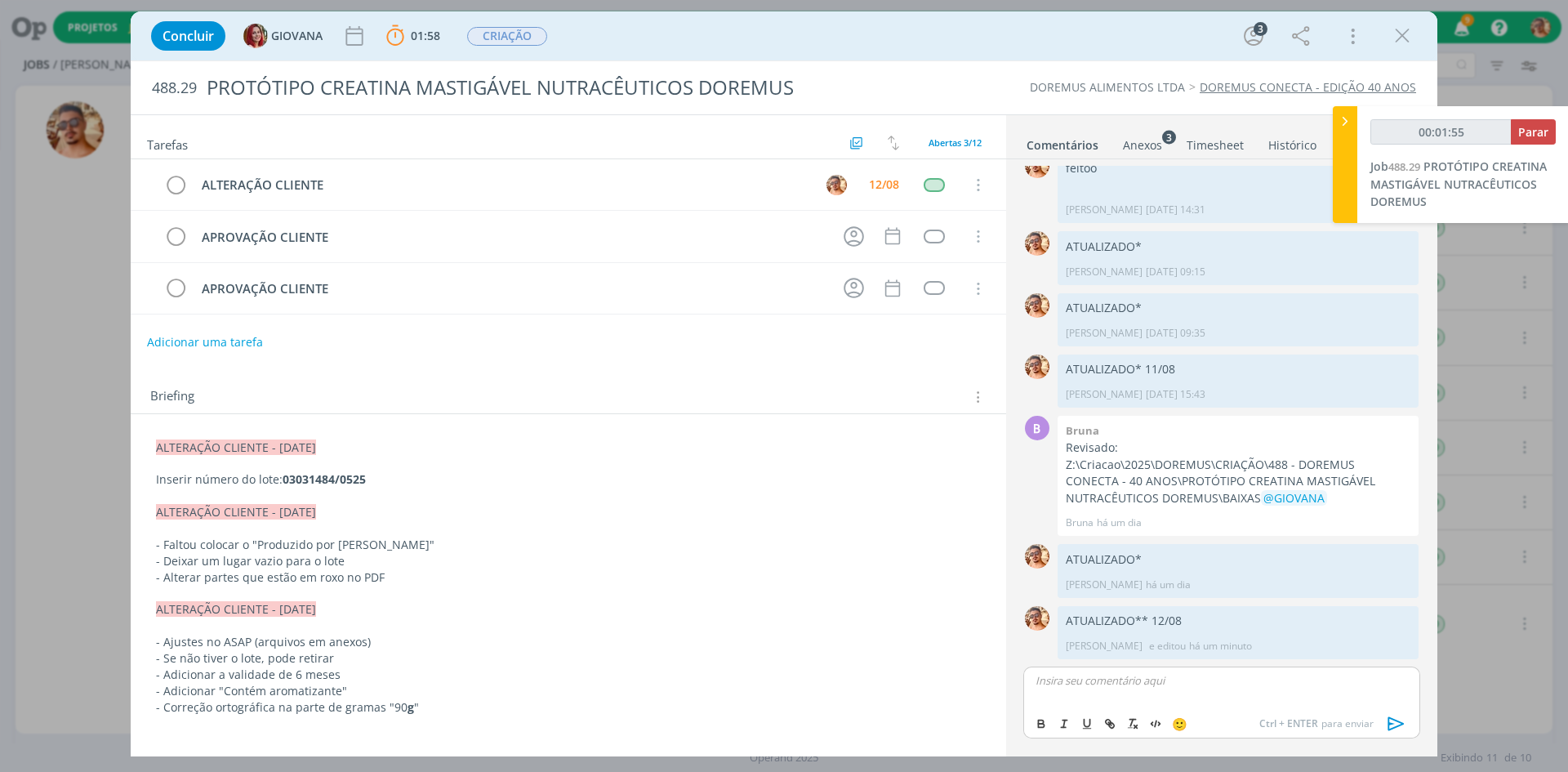
click at [1521, 133] on span "Parar" at bounding box center [1533, 132] width 30 height 16
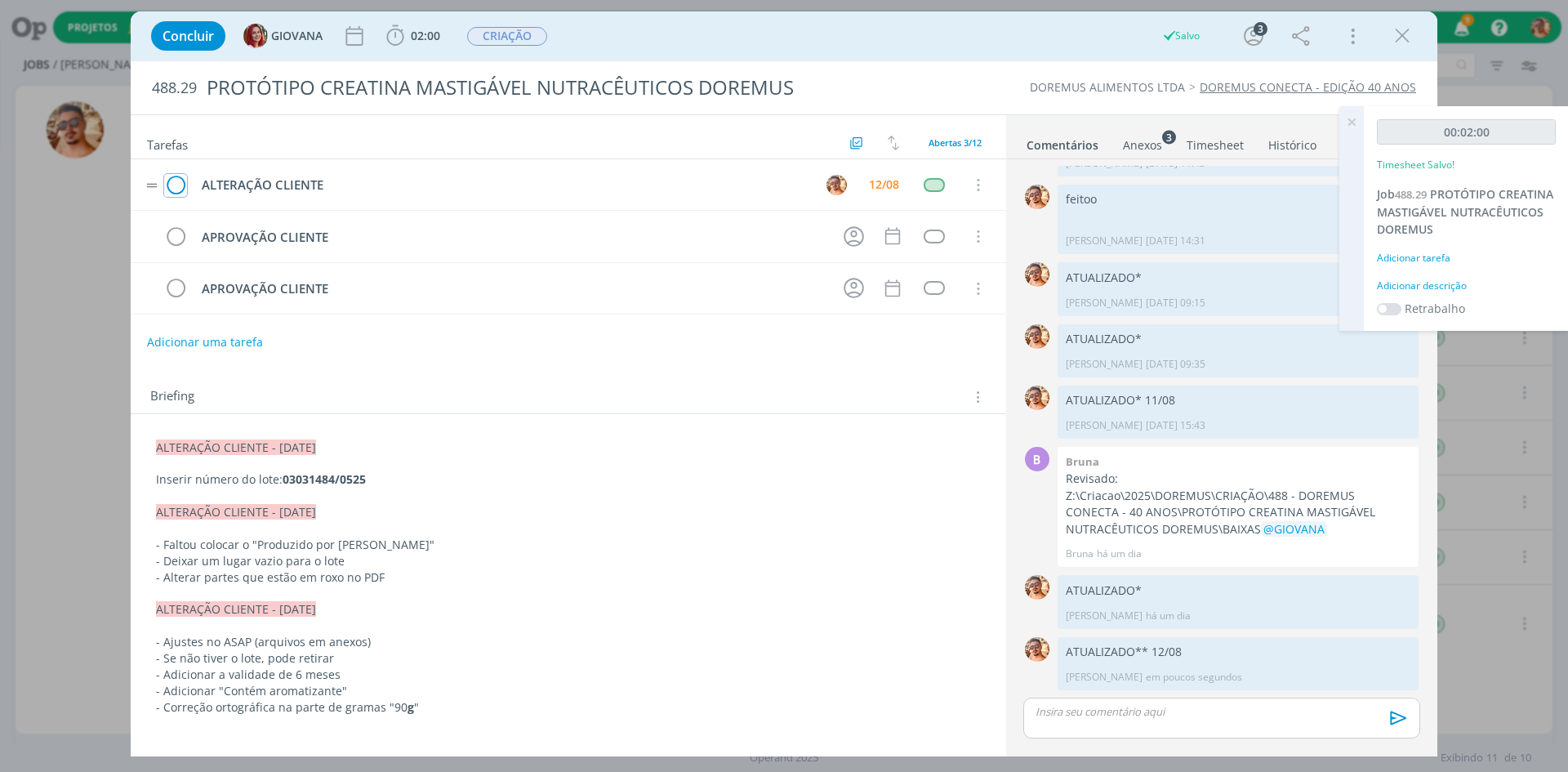
click at [181, 179] on icon "dialog" at bounding box center [176, 185] width 23 height 24
click at [1402, 44] on icon "dialog" at bounding box center [1402, 35] width 24 height 24
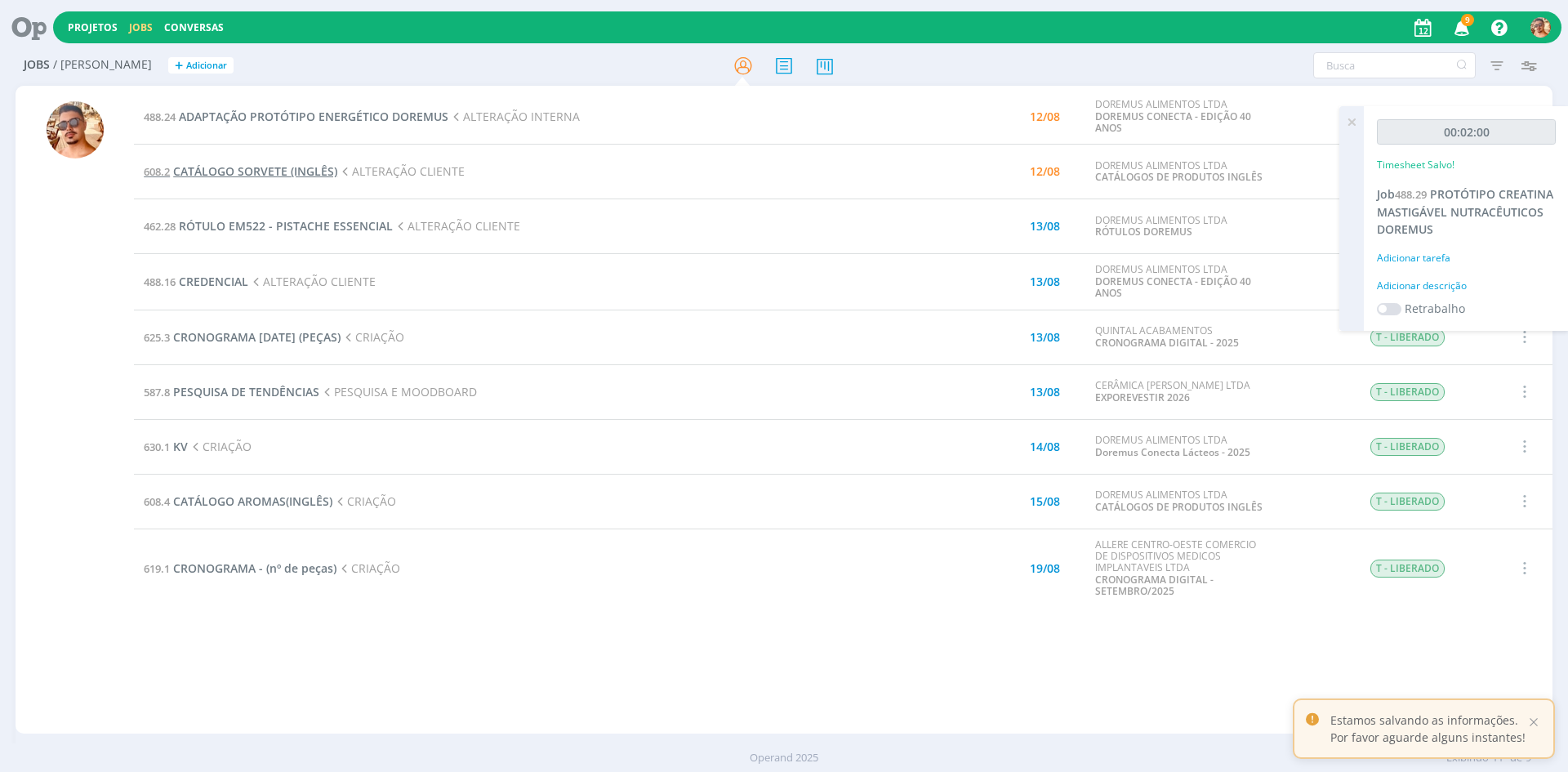
click at [286, 163] on span "CATÁLOGO SORVETE (INGLÊS)" at bounding box center [255, 171] width 164 height 16
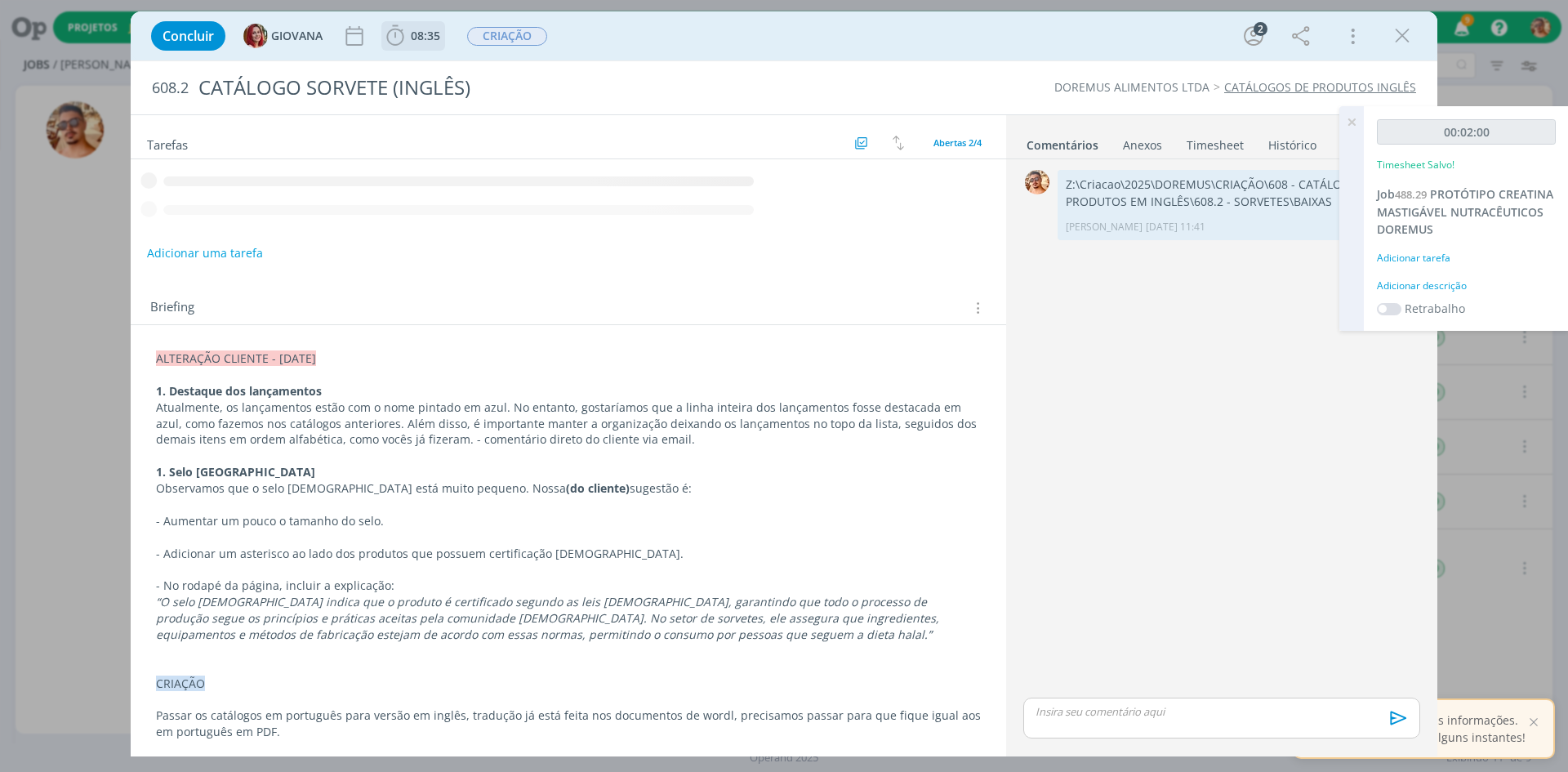
click at [436, 31] on span "08:35" at bounding box center [426, 36] width 29 height 16
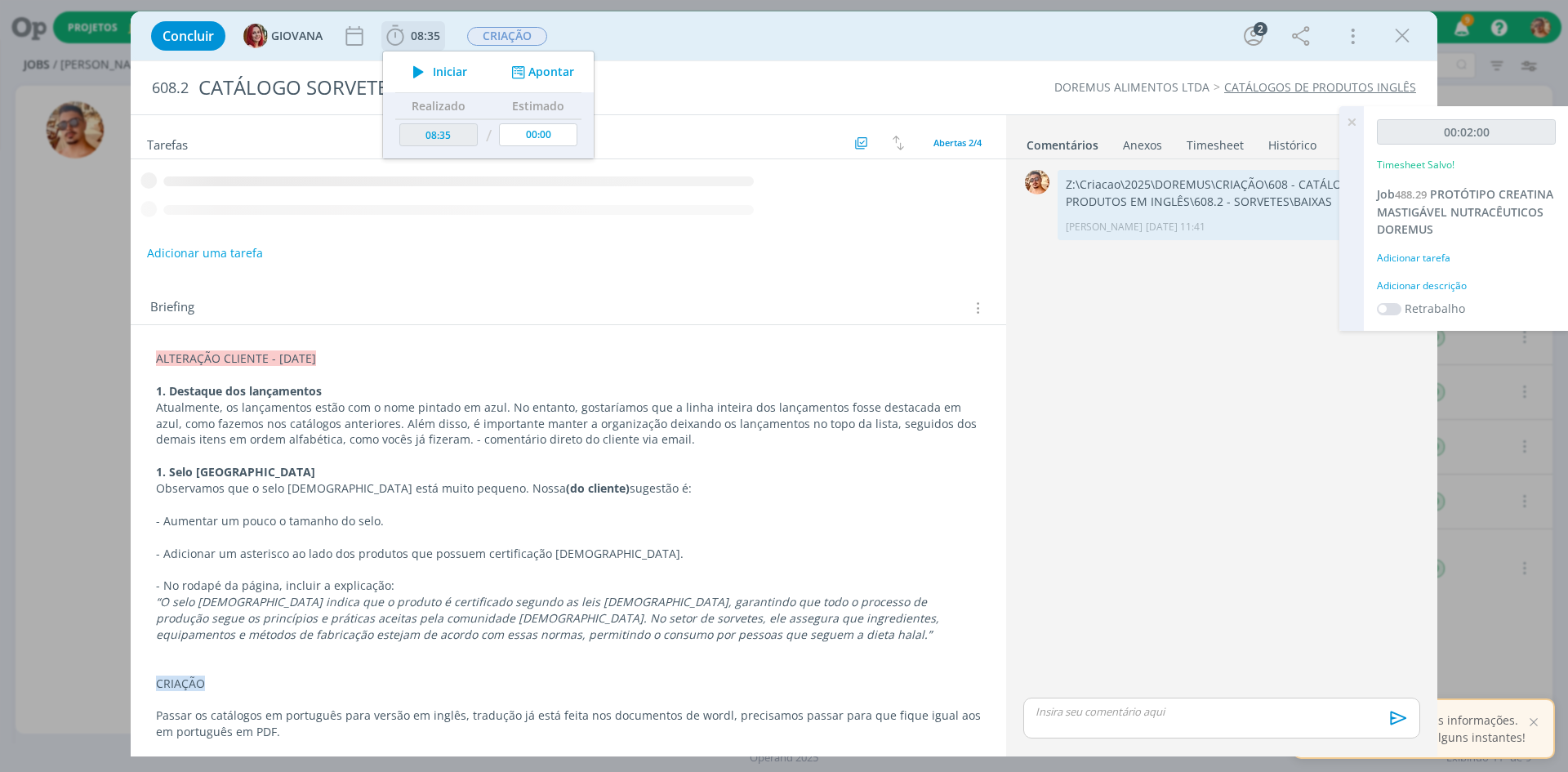
click at [440, 75] on span "Iniciar" at bounding box center [449, 72] width 34 height 12
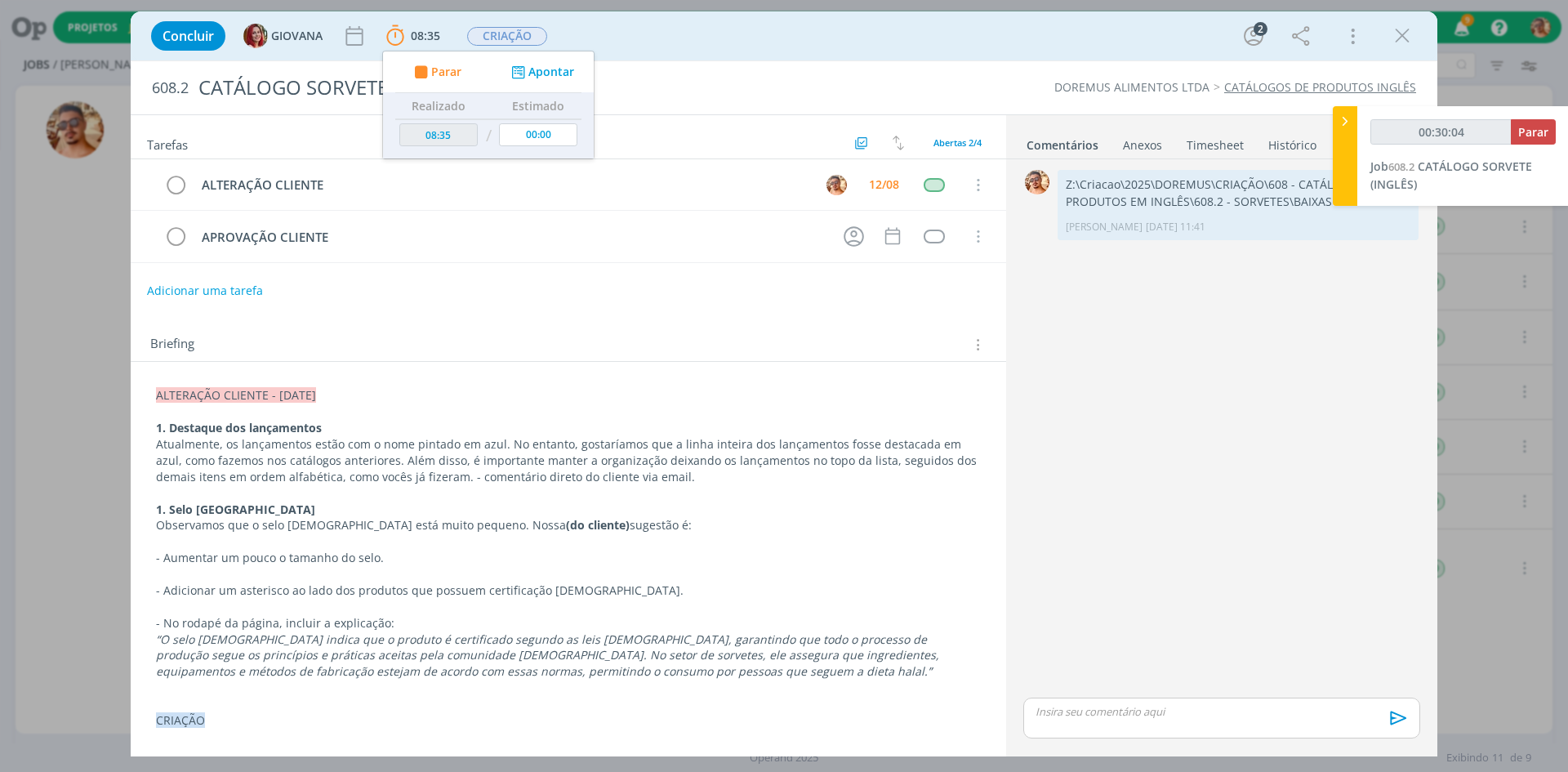
type input "00:30:05"
